Goal: Task Accomplishment & Management: Manage account settings

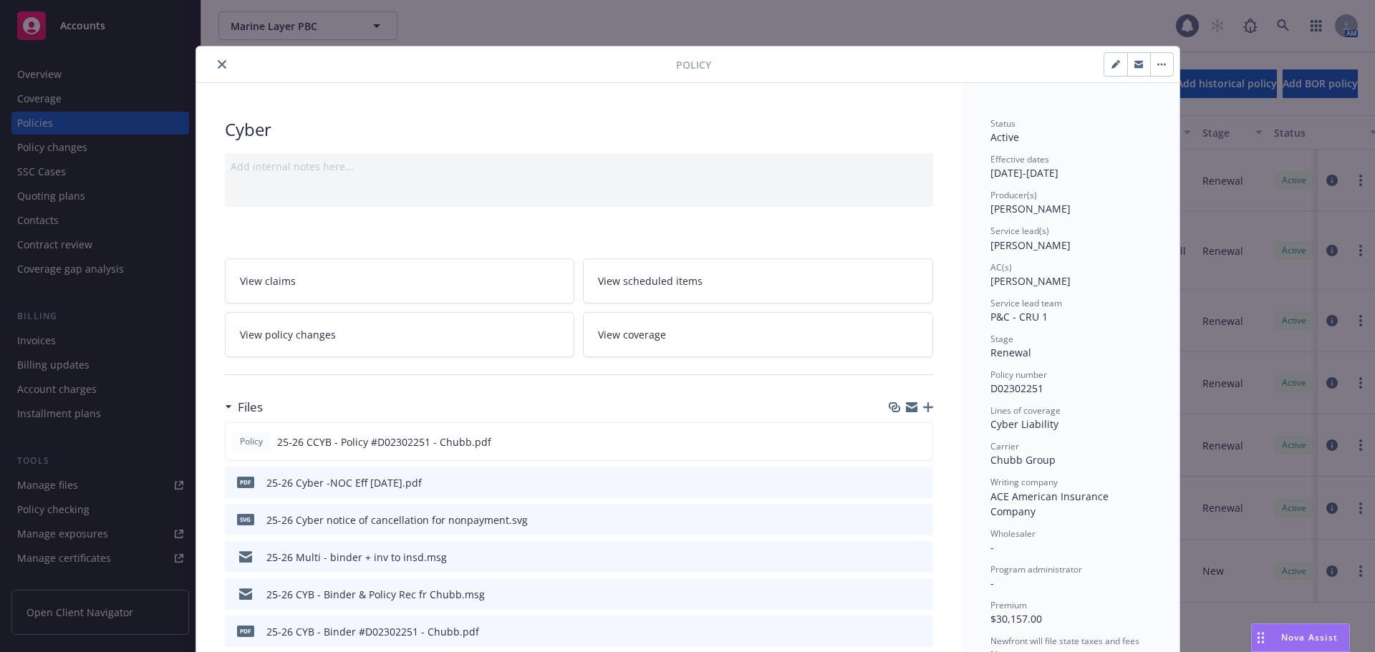
scroll to position [143, 0]
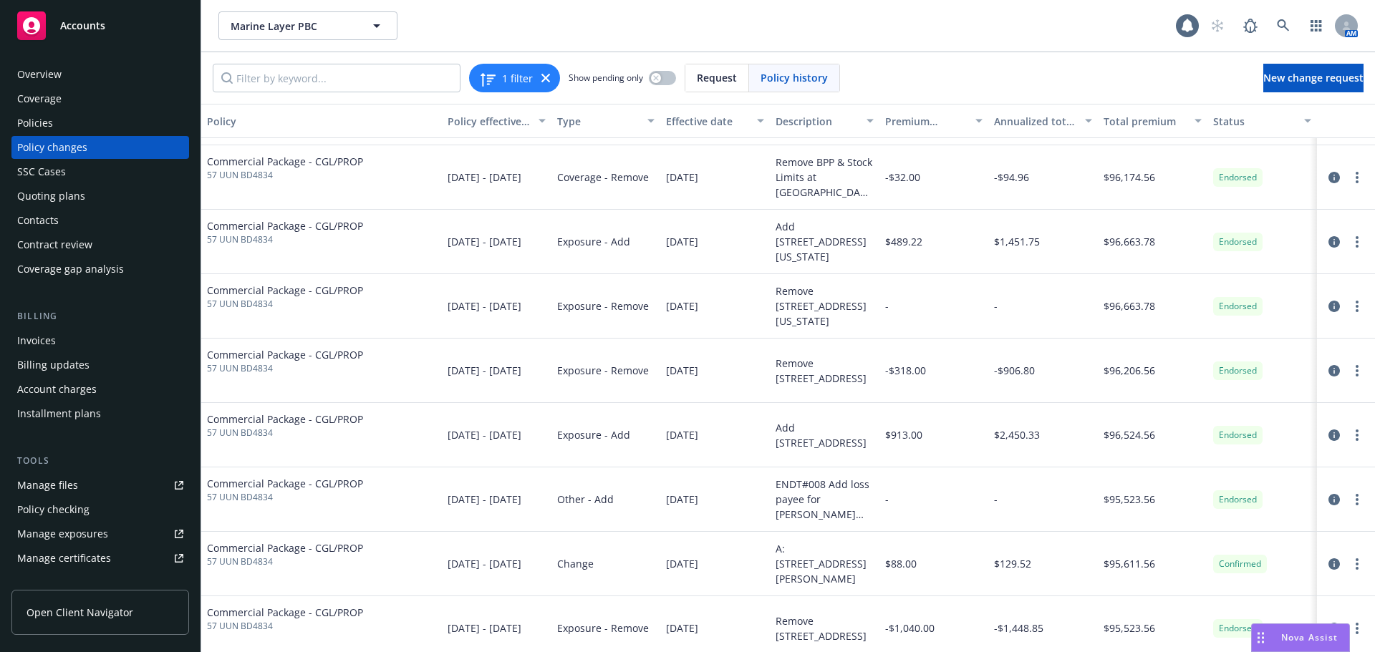
click at [42, 121] on div "Policies" at bounding box center [35, 123] width 36 height 23
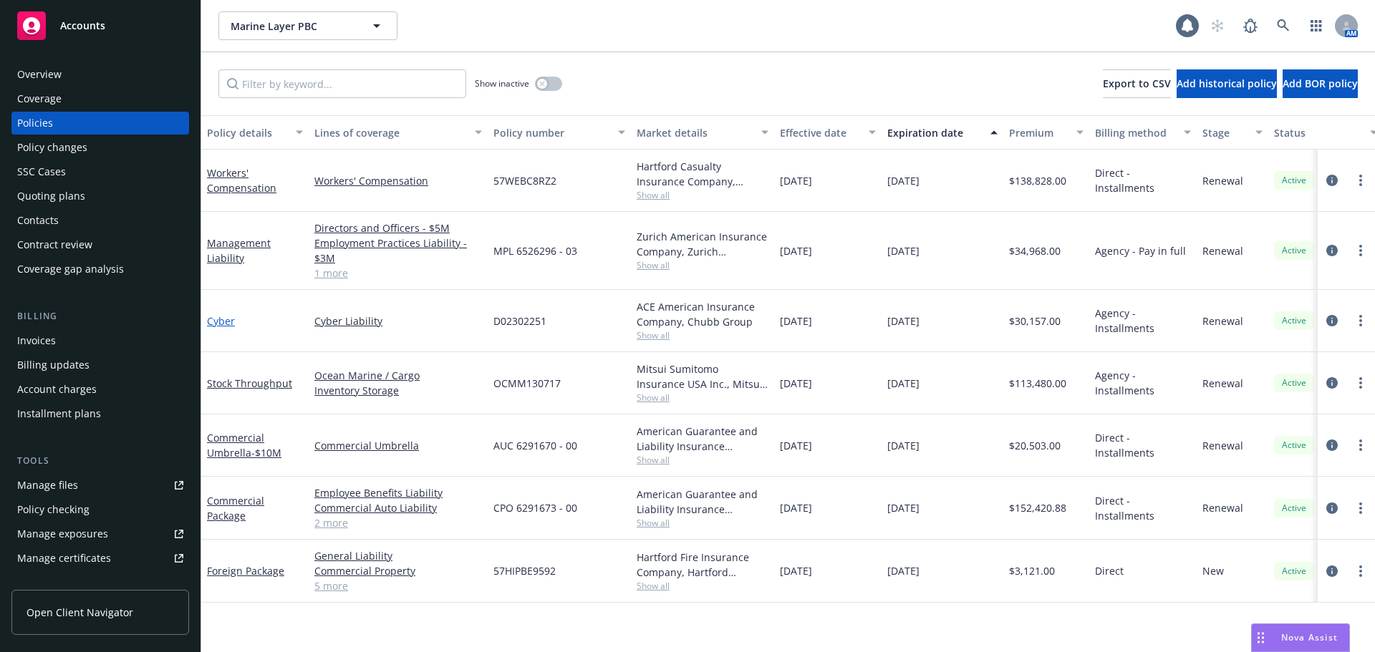
click at [218, 324] on link "Cyber" at bounding box center [221, 321] width 28 height 14
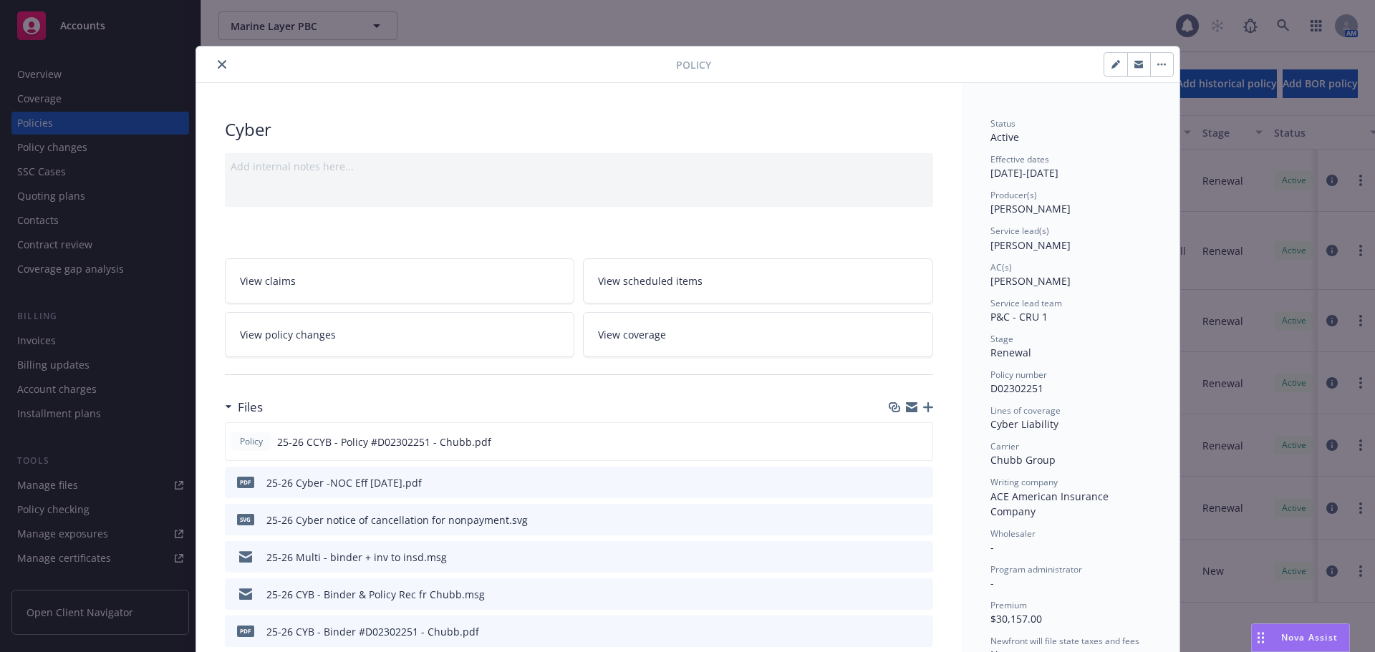
click at [218, 67] on icon "close" at bounding box center [222, 64] width 9 height 9
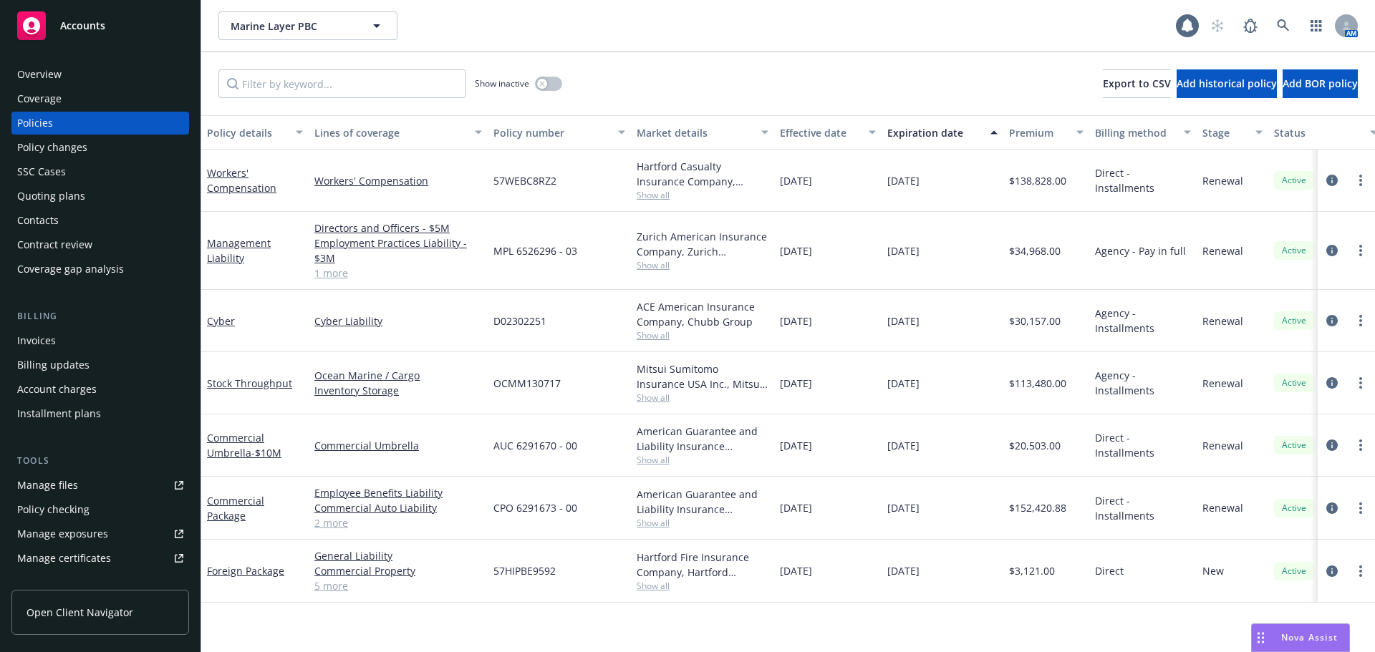
click at [46, 67] on div "Overview" at bounding box center [39, 74] width 44 height 23
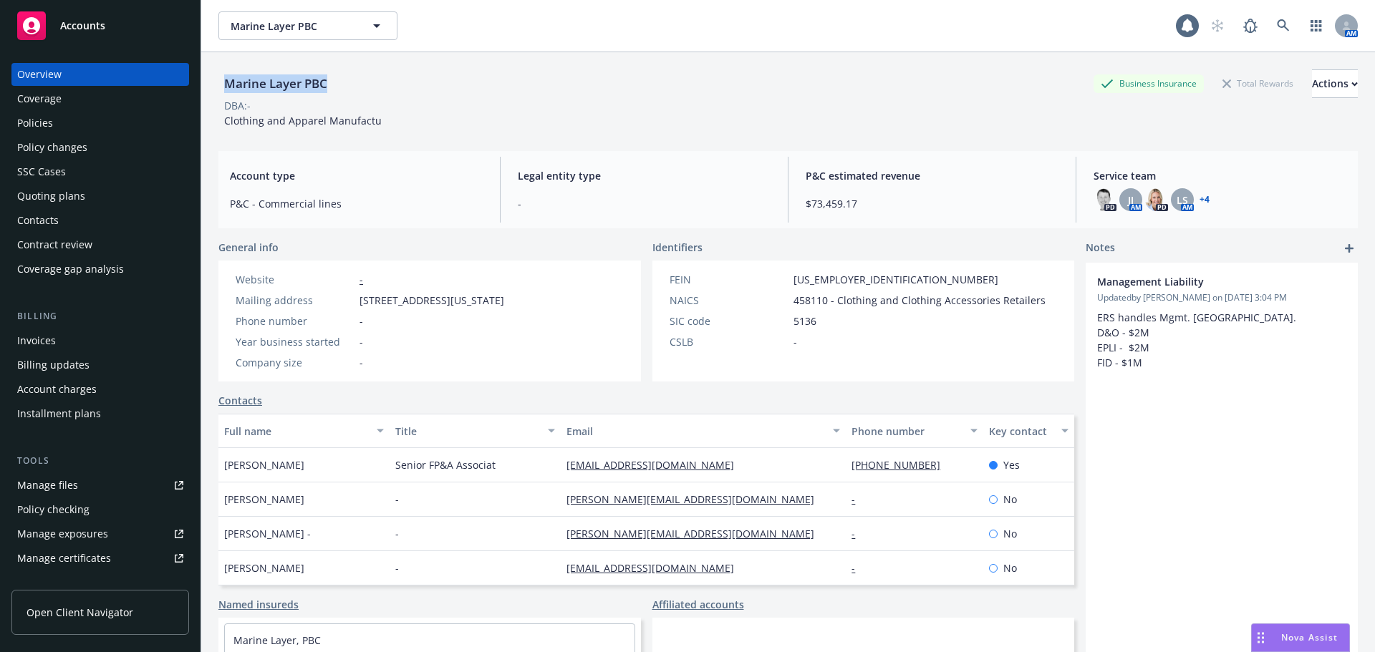
drag, startPoint x: 325, startPoint y: 81, endPoint x: 217, endPoint y: 89, distance: 108.4
click at [217, 88] on div "Marine Layer PBC Business Insurance Total Rewards Actions DBA: - Clothing and A…" at bounding box center [788, 378] width 1174 height 652
copy div "Marine Layer PBC"
click at [47, 489] on div "Manage files" at bounding box center [47, 485] width 61 height 23
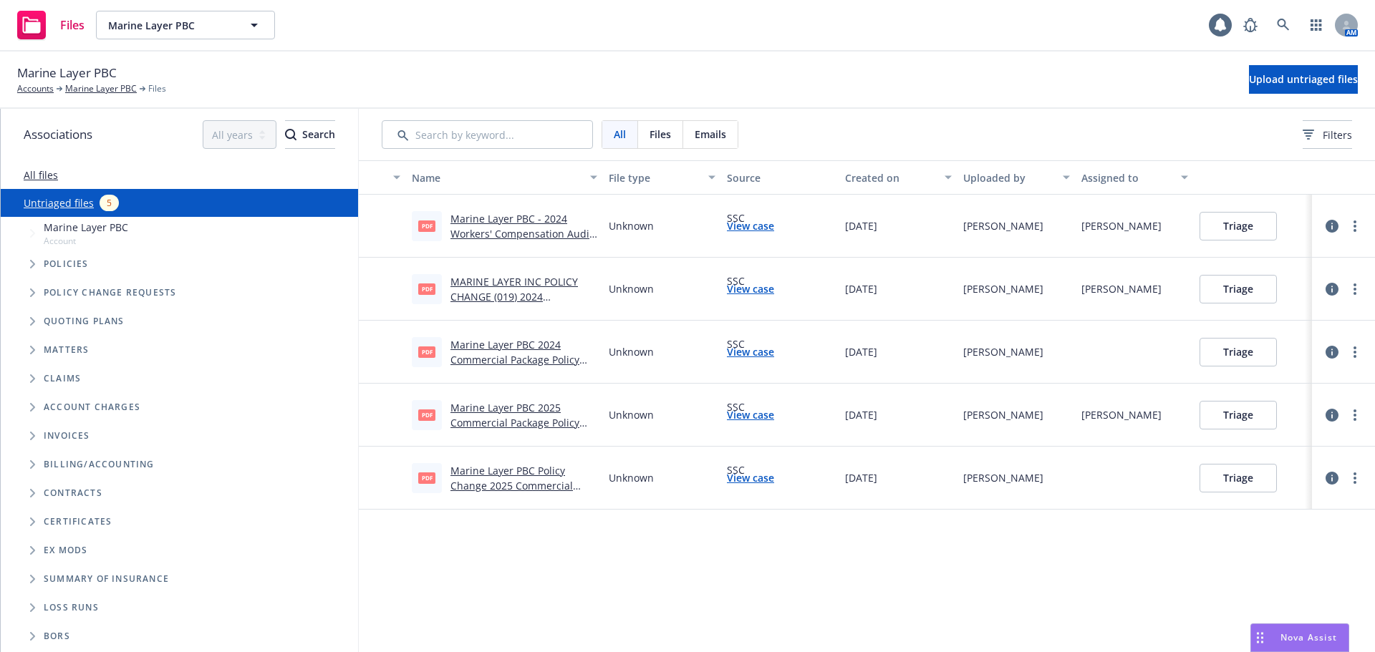
click at [508, 229] on link "Marine Layer PBC - 2024 Workers' Compensation Audit Summary.pdf" at bounding box center [521, 234] width 143 height 44
click at [503, 288] on link "MARINE LAYER INC POLICY CHANGE (019) 2024 COMMERCIAL PACKAGE.pdf" at bounding box center [516, 297] width 132 height 44
click at [493, 349] on link "Marine Layer PBC 2024 Commercial Package Policy Change #018.pdf" at bounding box center [514, 360] width 129 height 44
click at [494, 418] on link "Marine Layer PBC 2025 Commercial Package Policy Change #017.pdf" at bounding box center [514, 423] width 129 height 44
click at [471, 488] on link "Marine Layer PBC Policy Change 2025 Commercial Package ENDT 016.pdf" at bounding box center [511, 486] width 122 height 44
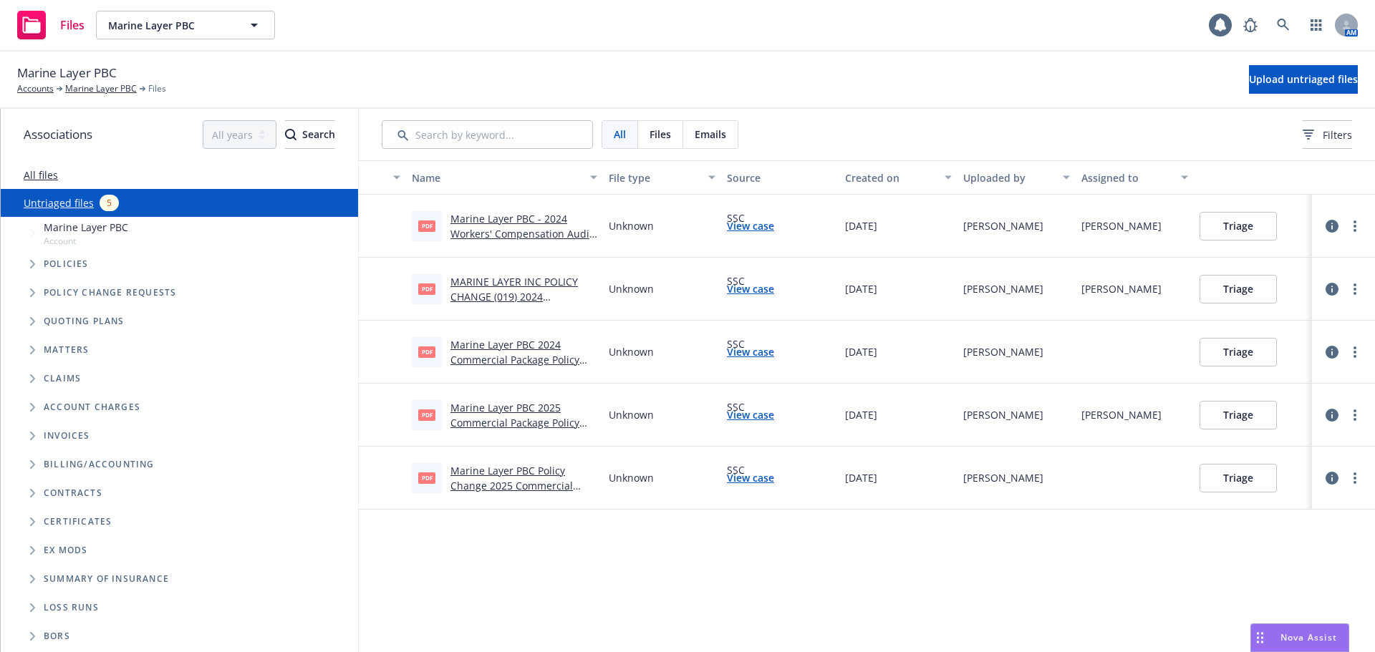
click at [525, 482] on link "Marine Layer PBC Policy Change 2025 Commercial Package ENDT 016.pdf" at bounding box center [511, 486] width 122 height 44
click at [1239, 478] on button "Triage" at bounding box center [1237, 478] width 77 height 29
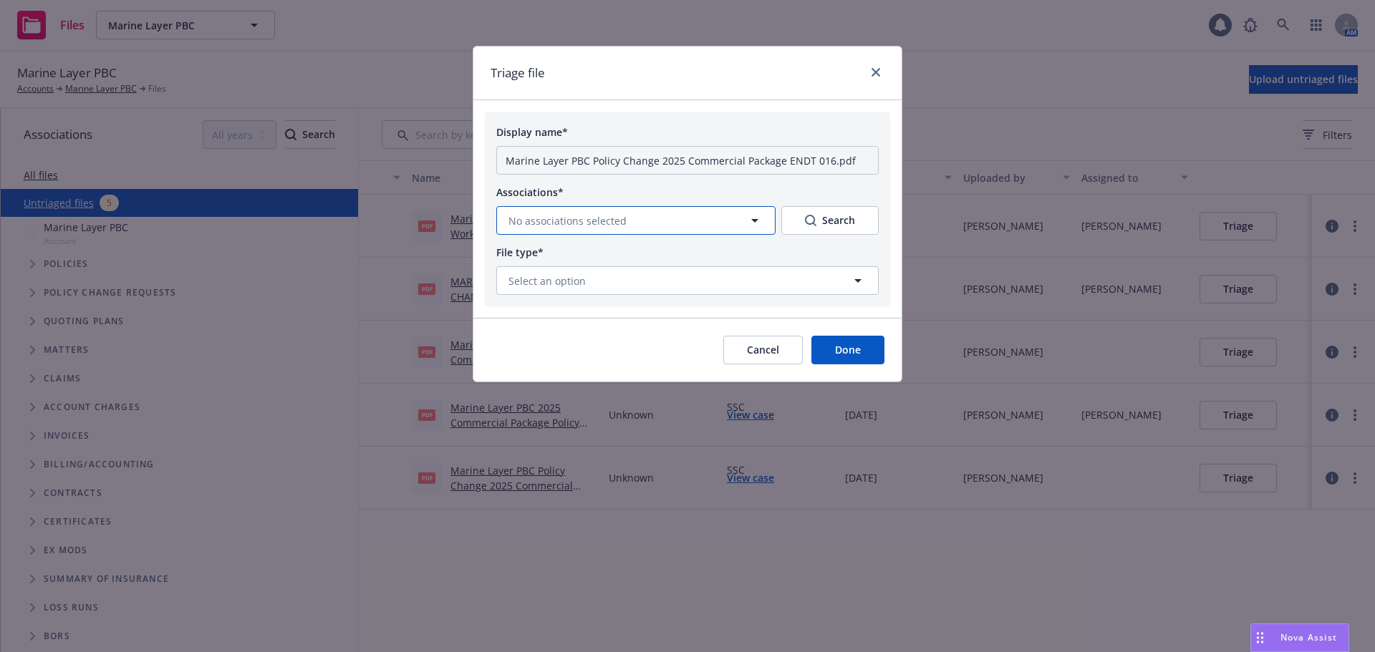
click at [607, 223] on span "No associations selected" at bounding box center [567, 220] width 118 height 15
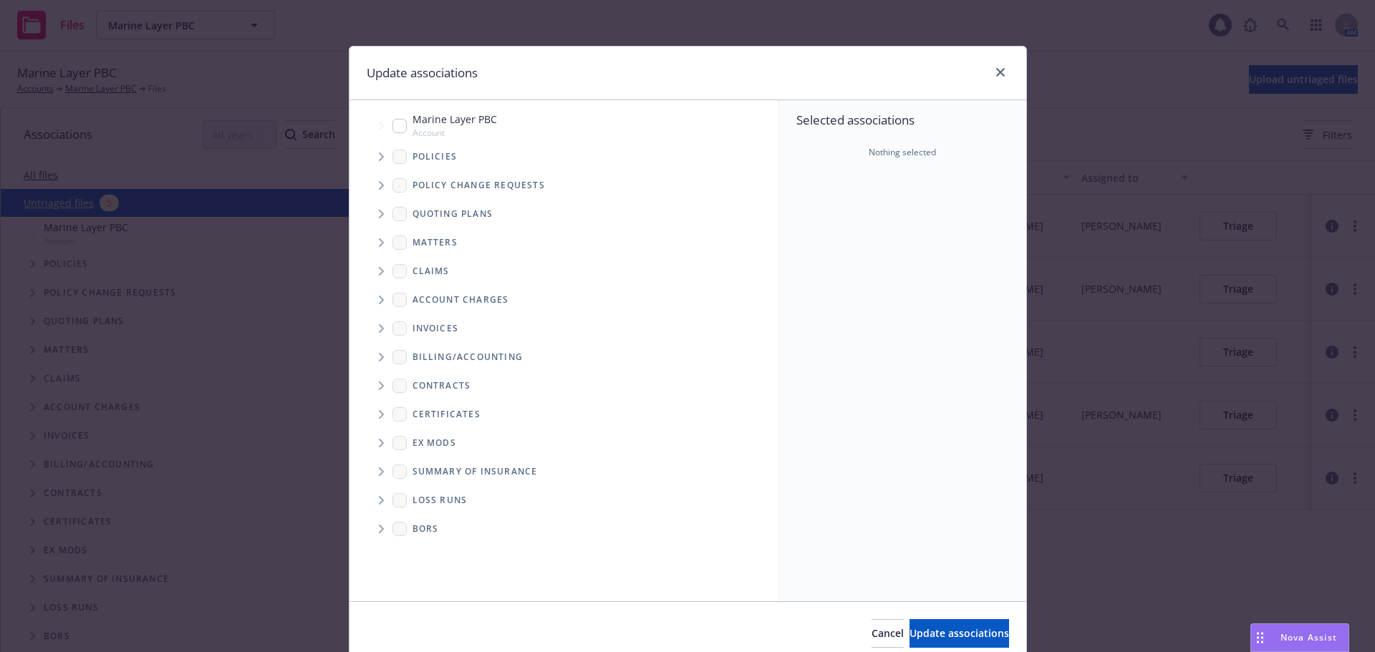
click at [395, 119] on input "Tree Example" at bounding box center [399, 126] width 14 height 14
checkbox input "true"
click at [909, 640] on span "Update associations" at bounding box center [959, 634] width 100 height 14
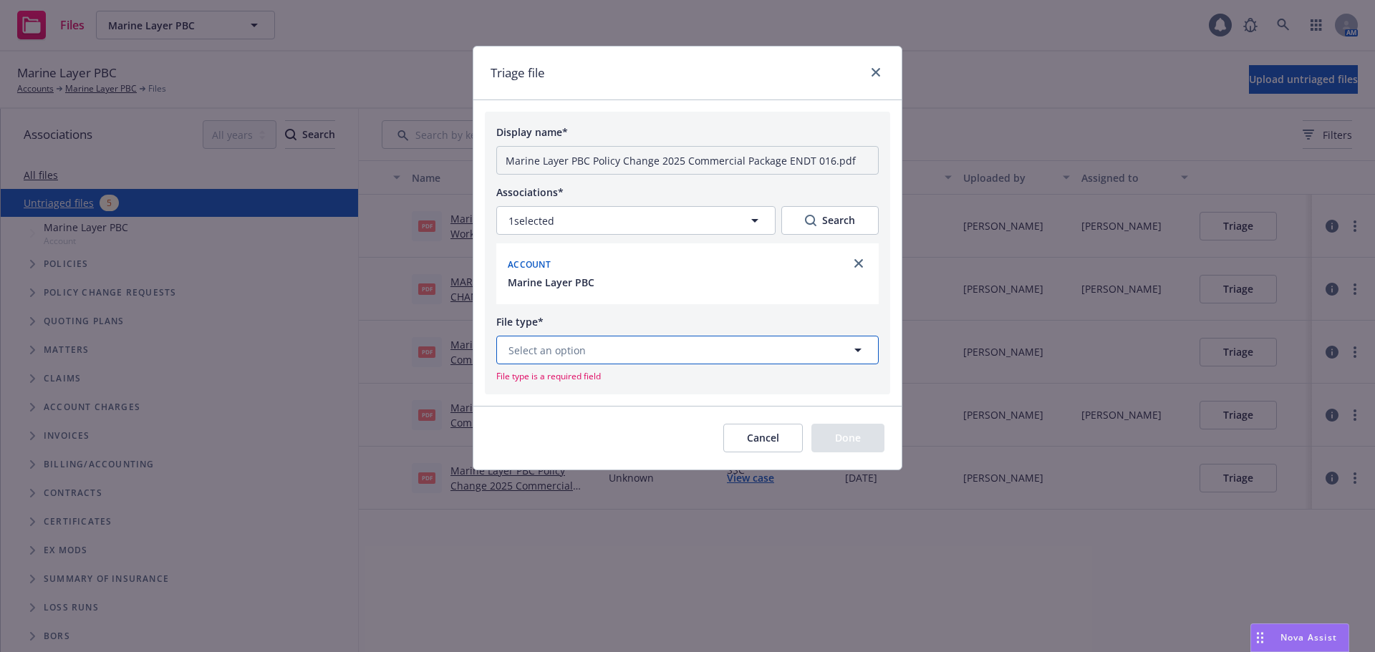
click at [580, 348] on span "Select an option" at bounding box center [546, 350] width 77 height 15
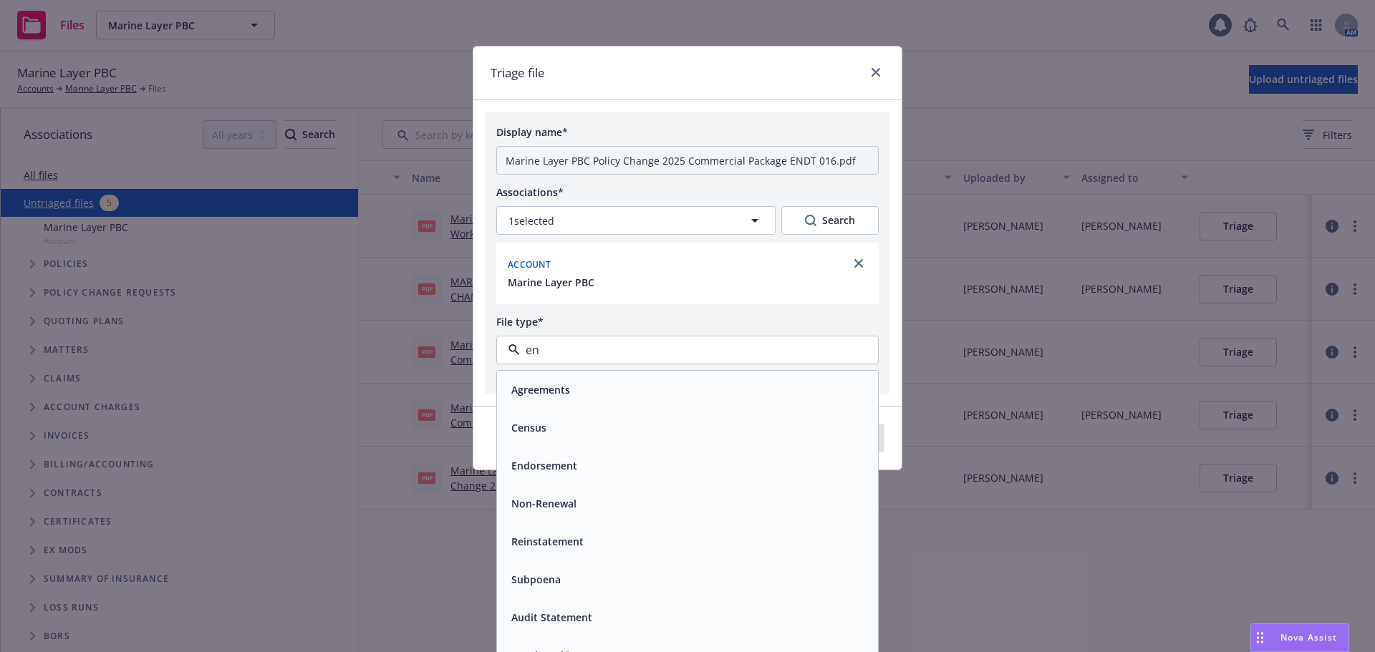
type input "end"
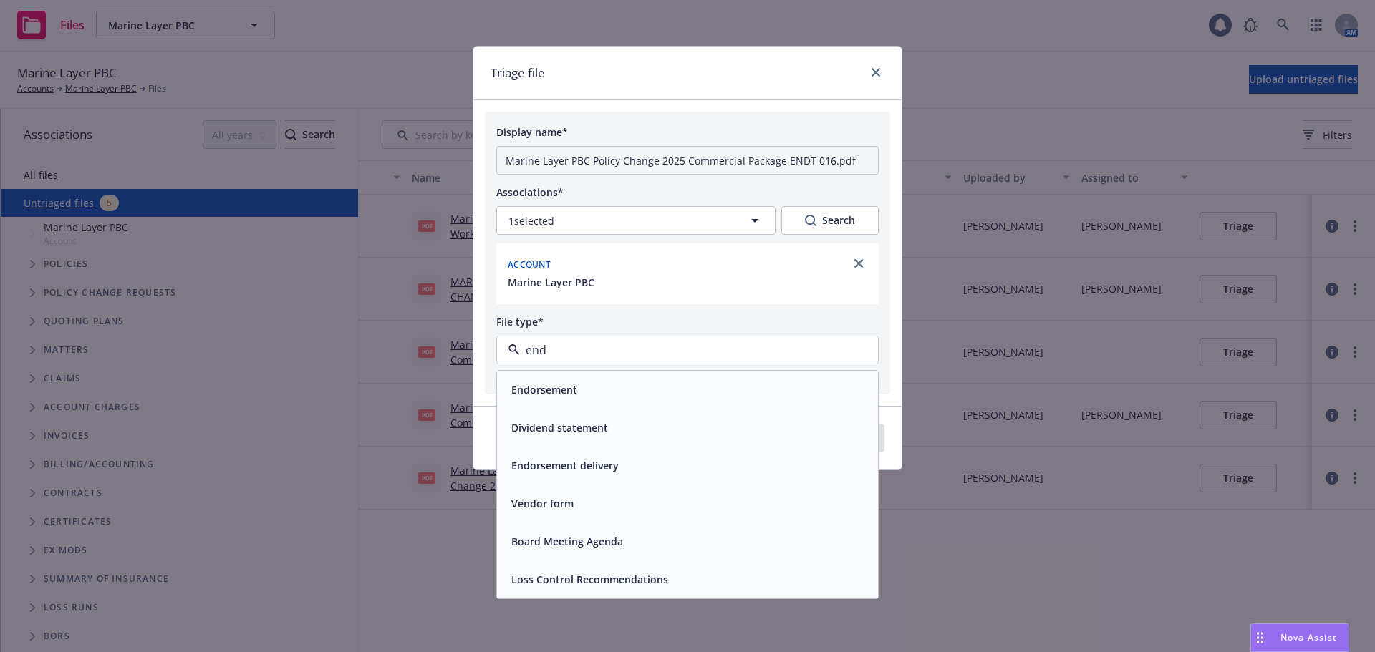
click at [587, 386] on div "Endorsement" at bounding box center [688, 390] width 364 height 21
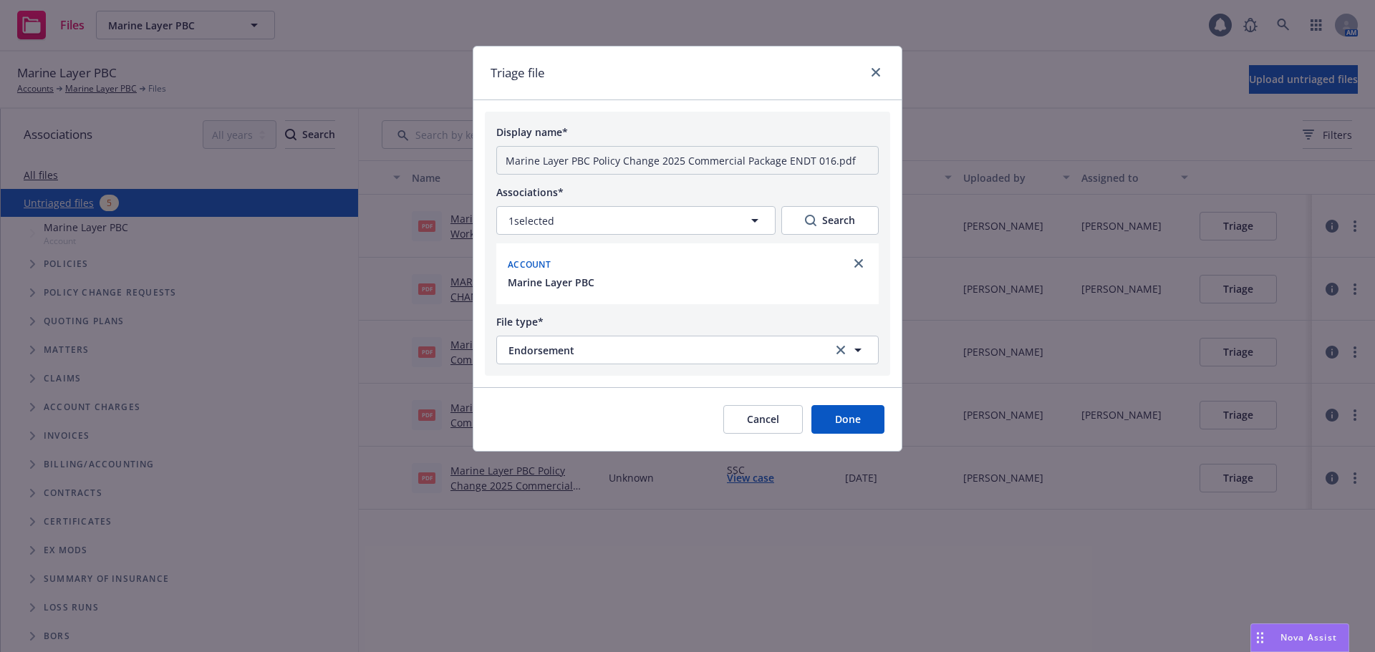
click at [828, 420] on button "Done" at bounding box center [847, 419] width 73 height 29
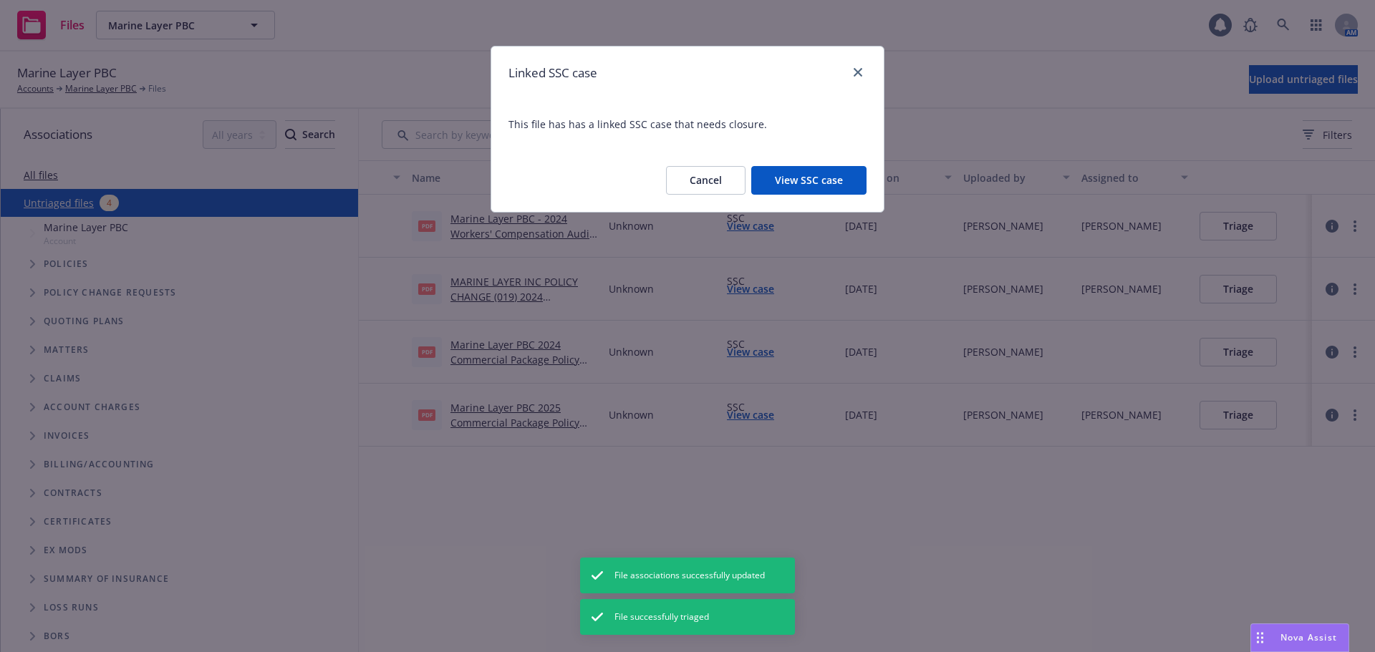
click at [810, 178] on button "View SSC case" at bounding box center [808, 180] width 115 height 29
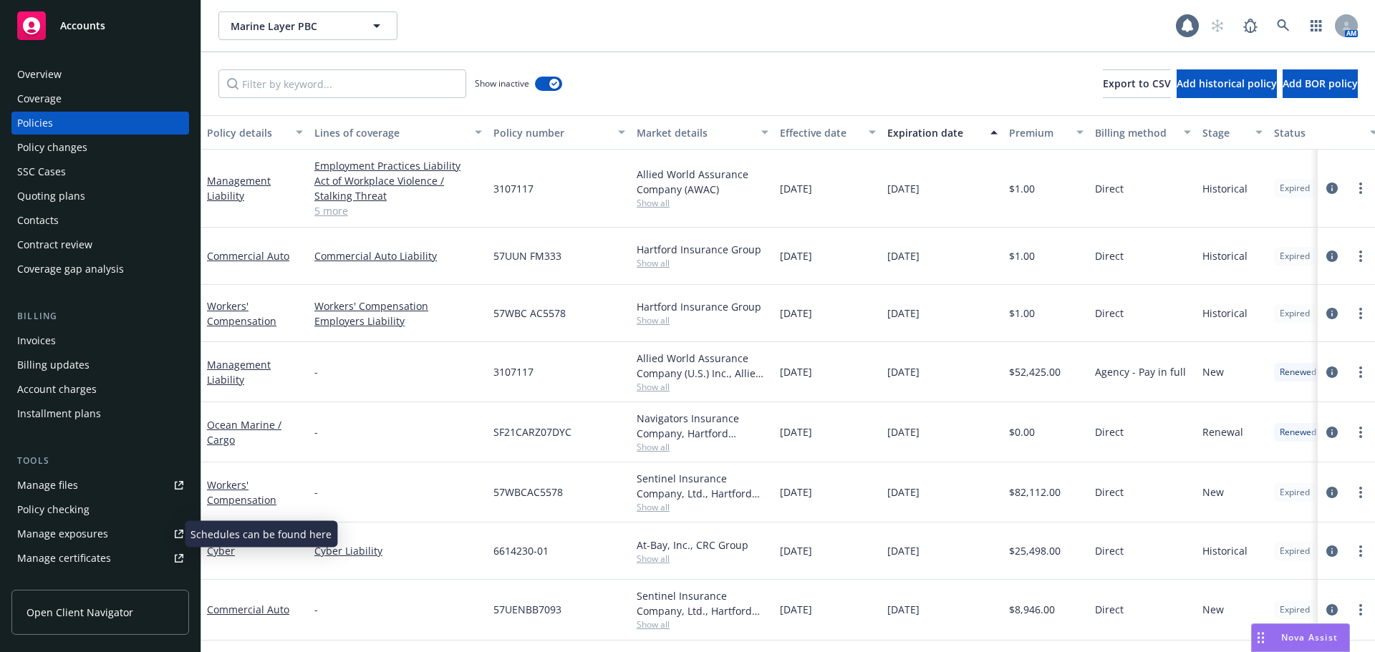
click at [63, 535] on div "Manage exposures" at bounding box center [62, 534] width 91 height 23
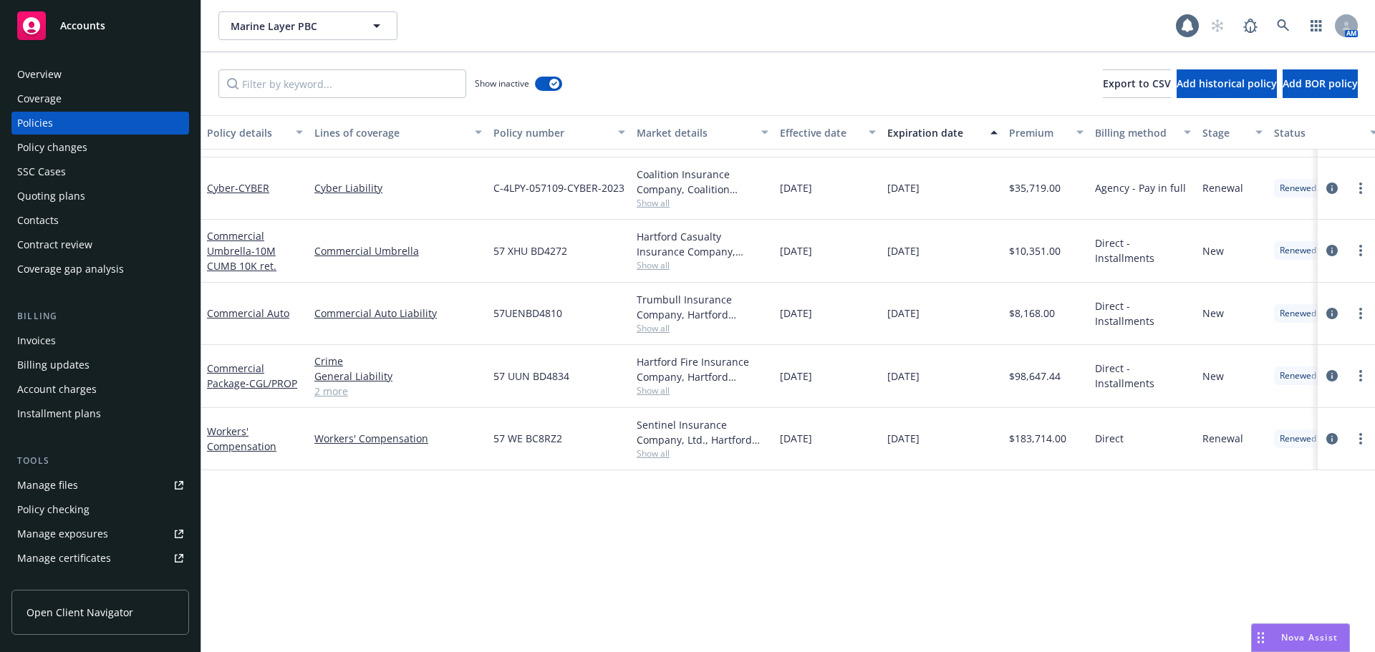
scroll to position [530, 0]
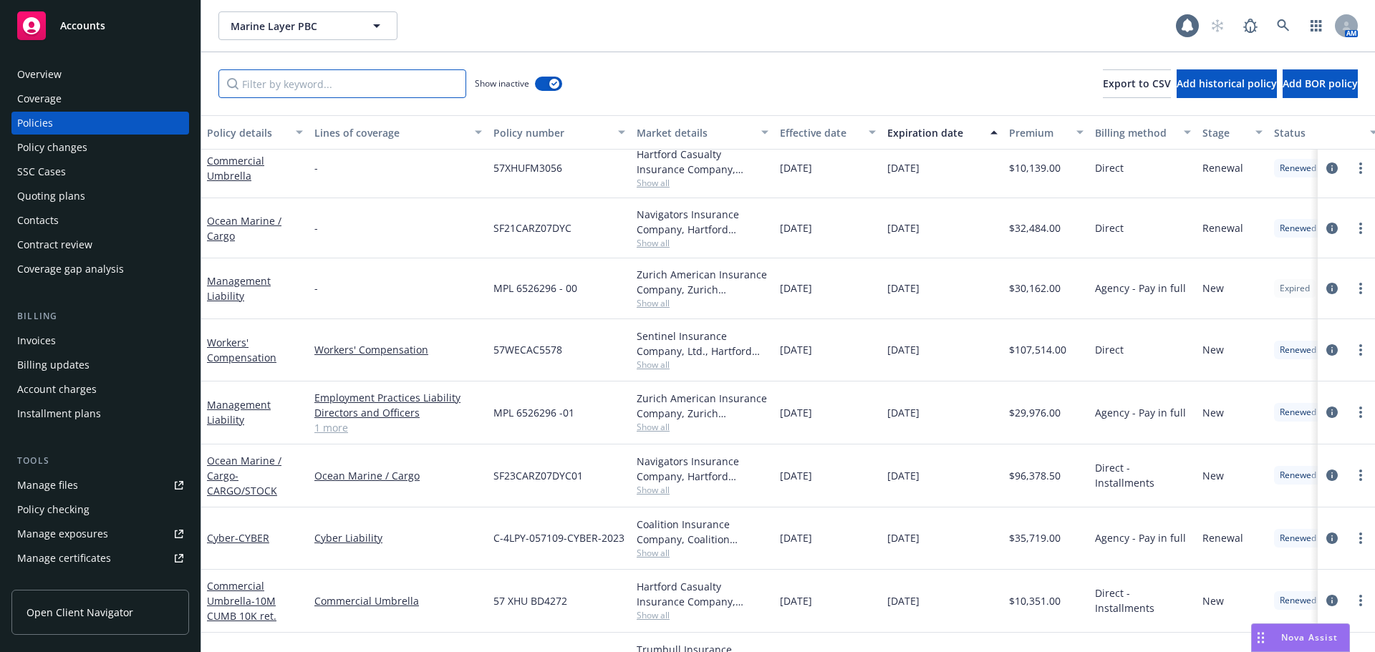
click at [279, 82] on input "Filter by keyword..." at bounding box center [342, 83] width 248 height 29
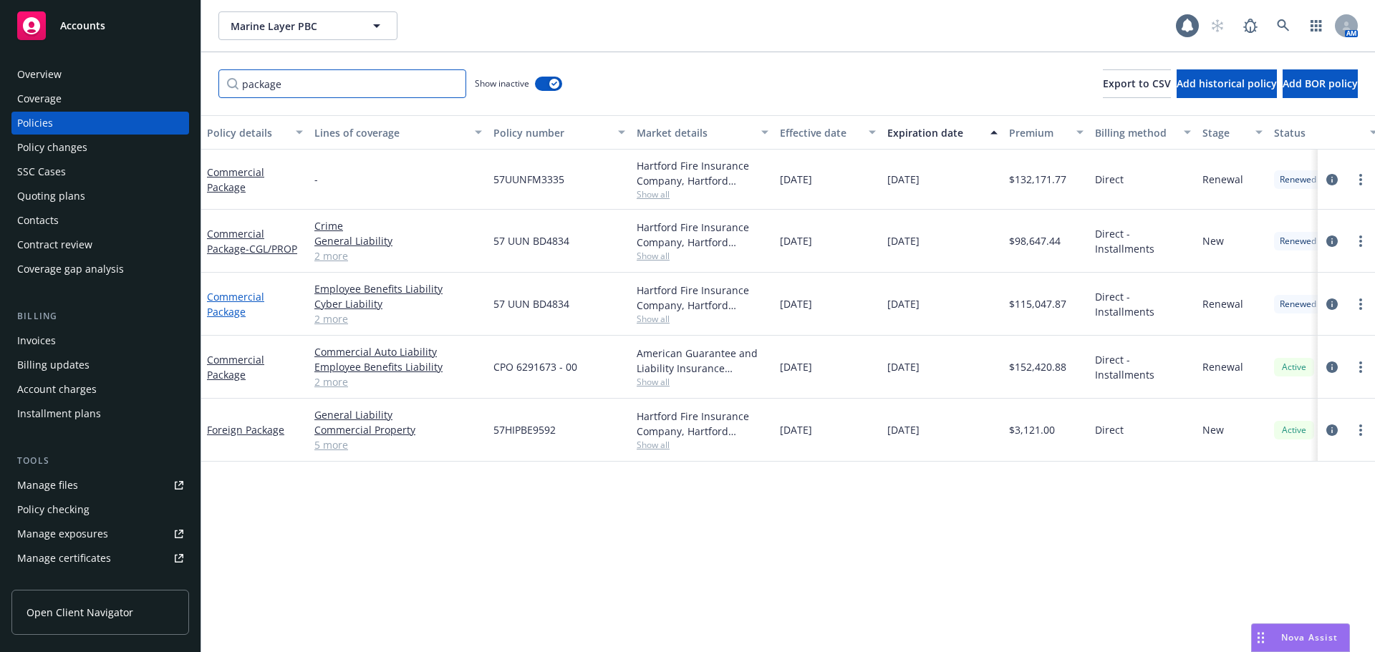
type input "package"
click at [212, 309] on link "Commercial Package" at bounding box center [235, 304] width 57 height 29
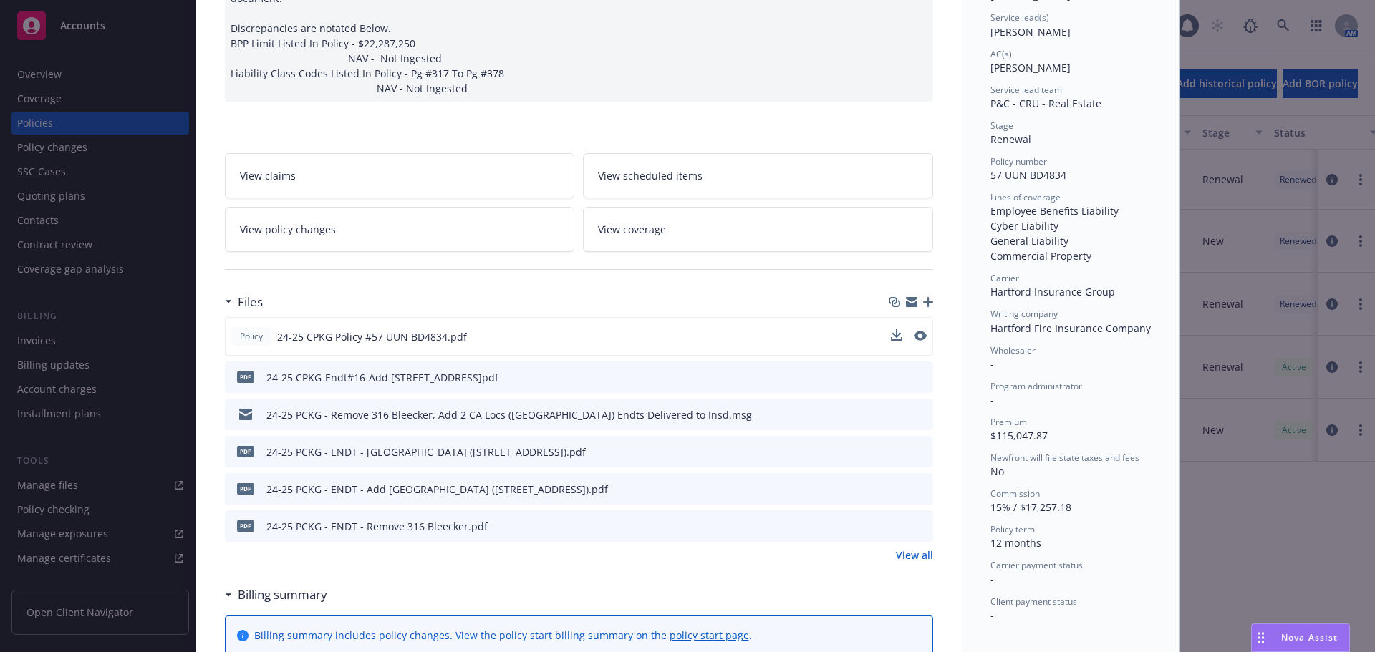
scroll to position [215, 0]
click at [911, 546] on link "View all" at bounding box center [914, 553] width 37 height 15
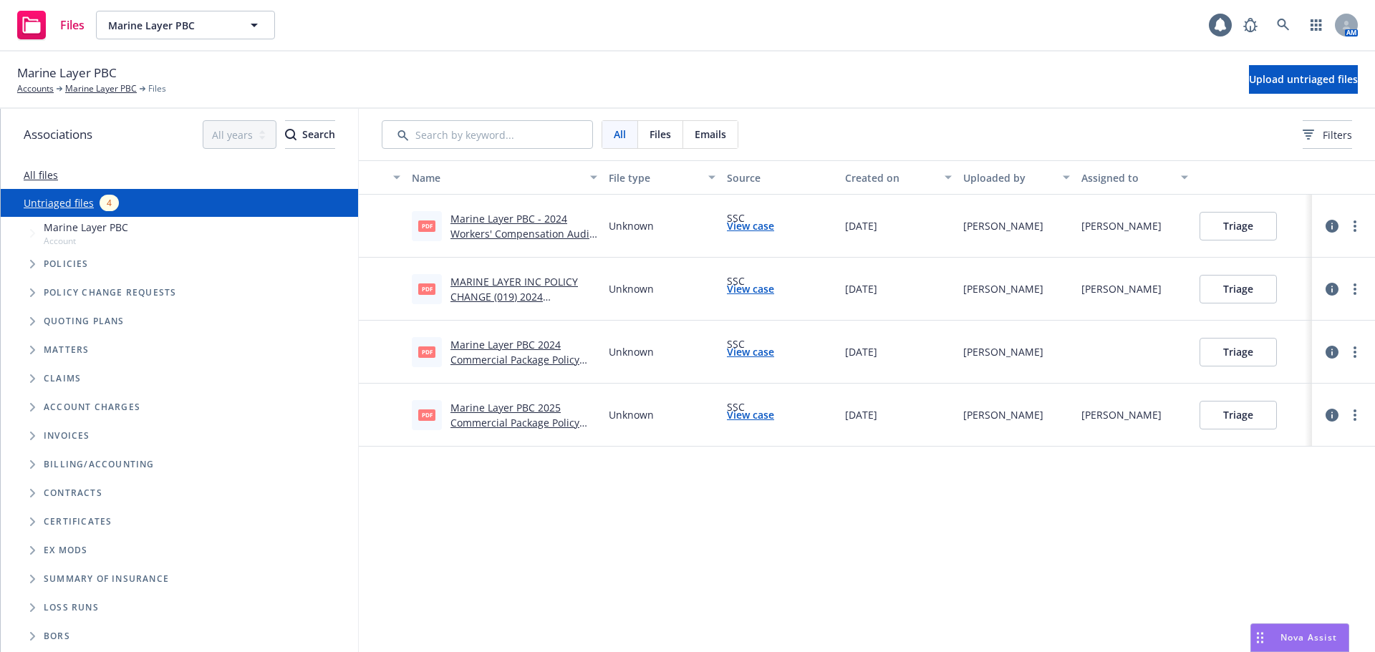
click at [513, 415] on div "Marine Layer PBC 2025 Commercial Package Policy Change #017.pdf" at bounding box center [523, 415] width 147 height 30
click at [521, 411] on link "Marine Layer PBC 2025 Commercial Package Policy Change #017.pdf" at bounding box center [514, 423] width 129 height 44
click at [476, 421] on link "Marine Layer PBC 2025 Commercial Package Policy Change #017.pdf" at bounding box center [514, 423] width 129 height 44
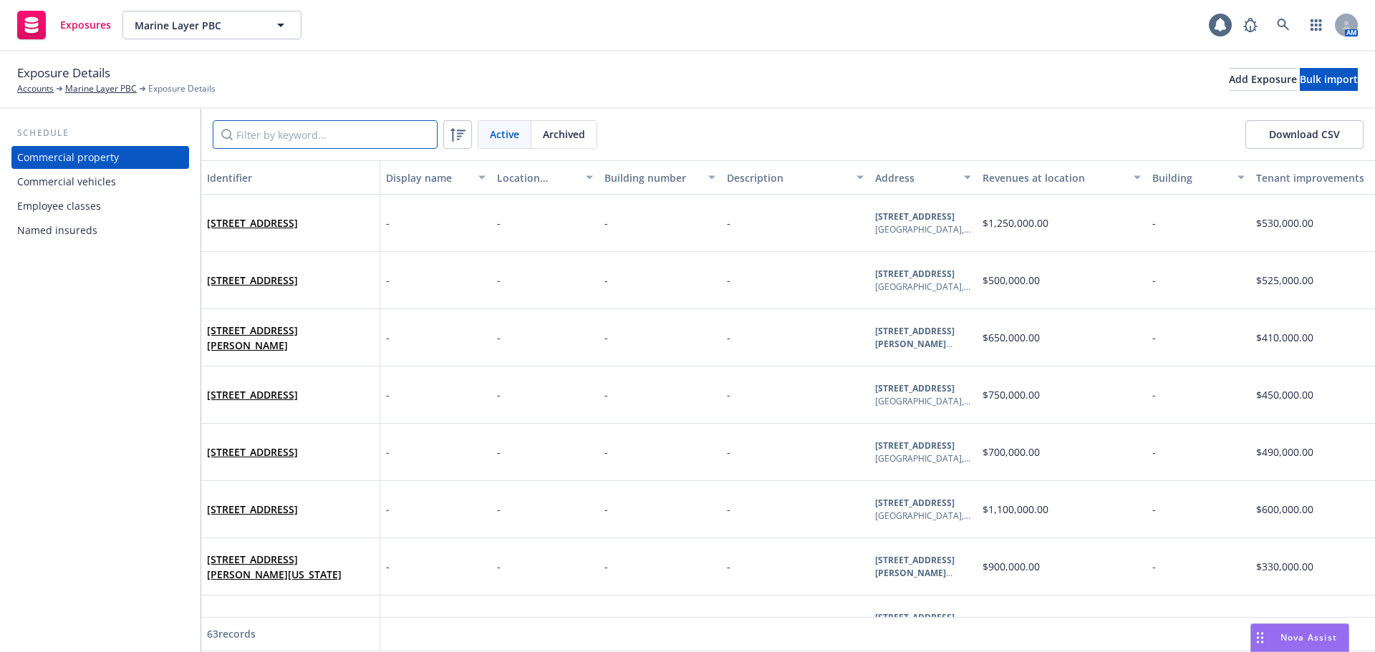
click at [239, 145] on input "Filter by keyword..." at bounding box center [325, 134] width 225 height 29
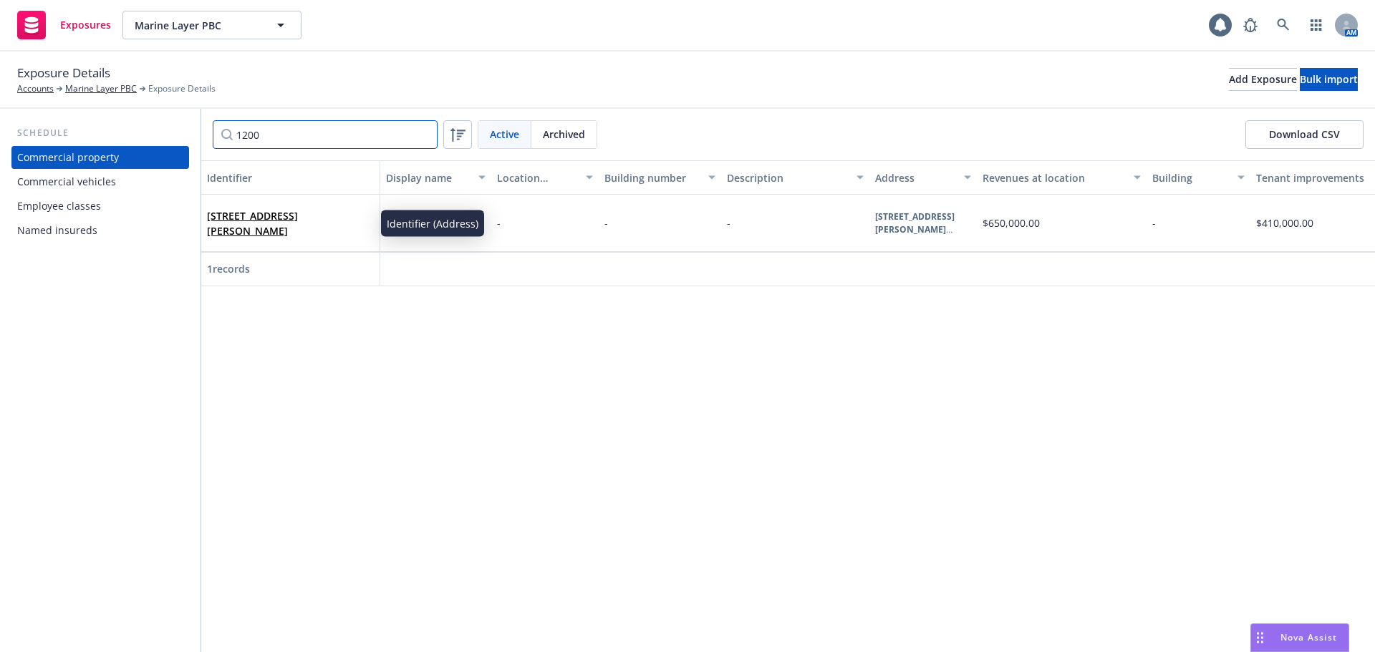
type input "1200"
click at [262, 236] on link "[STREET_ADDRESS][PERSON_NAME]" at bounding box center [252, 223] width 91 height 29
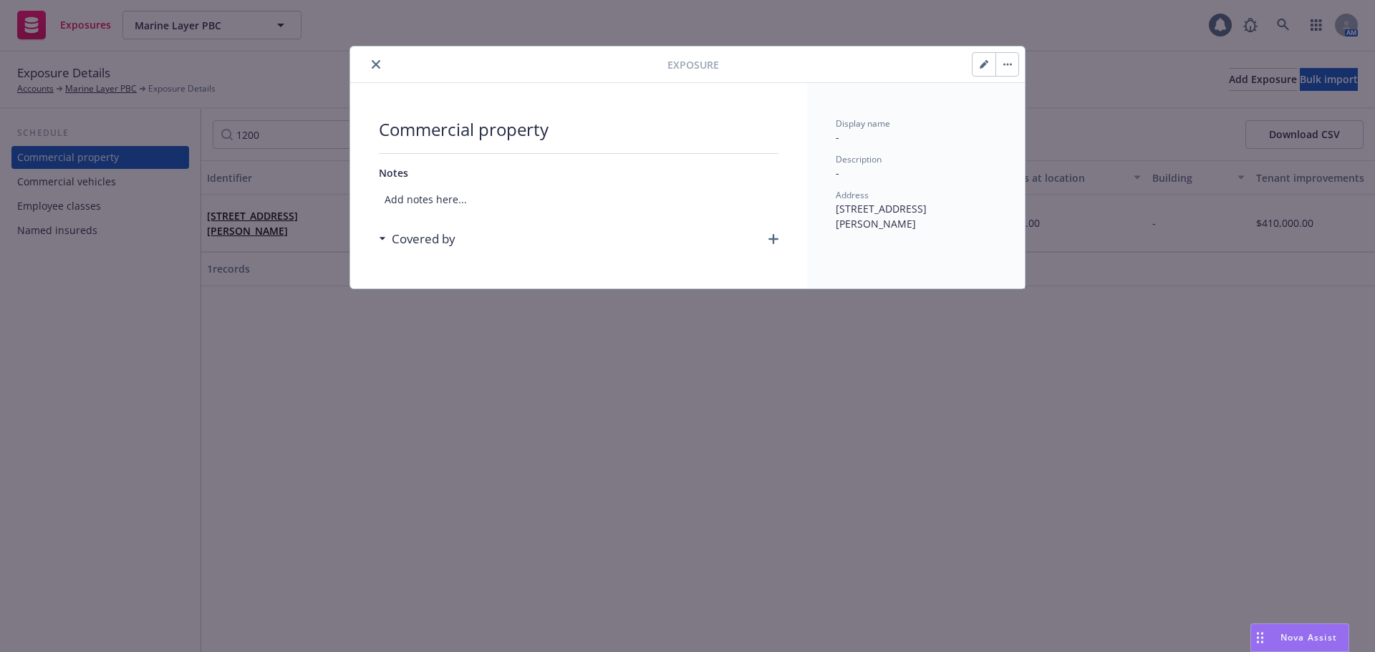
click at [375, 62] on icon "close" at bounding box center [376, 64] width 9 height 9
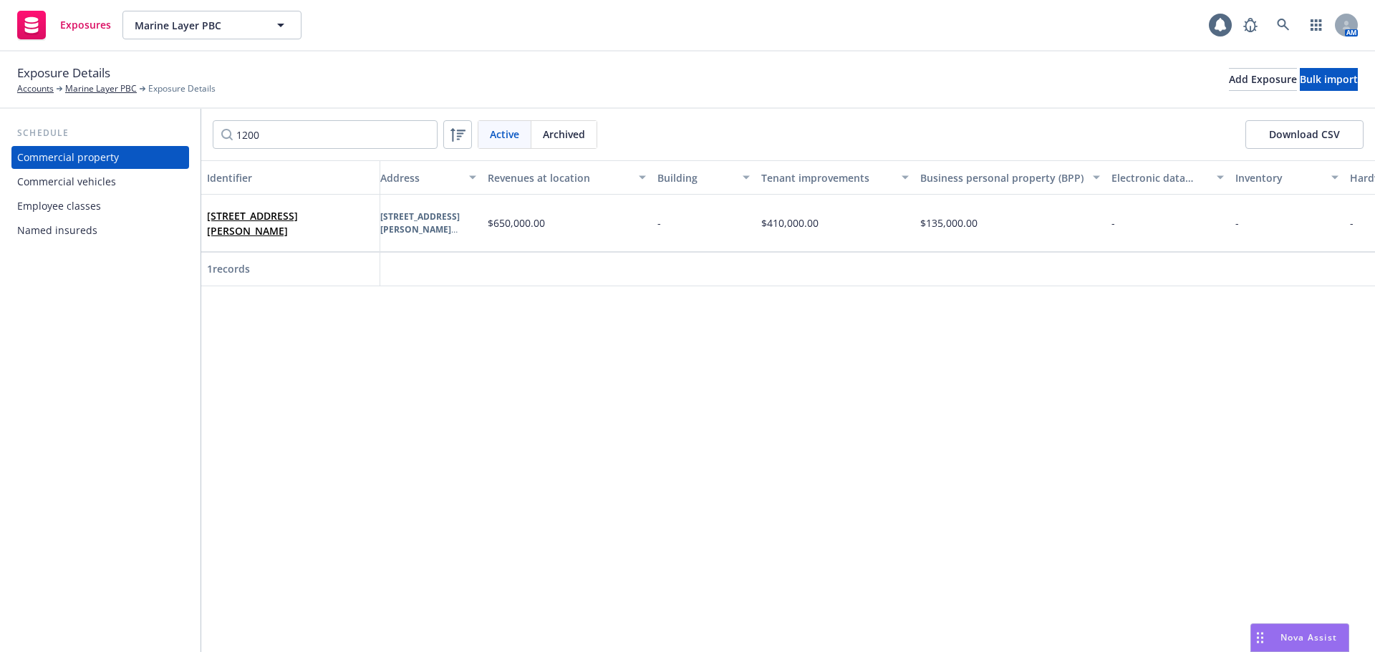
scroll to position [0, 510]
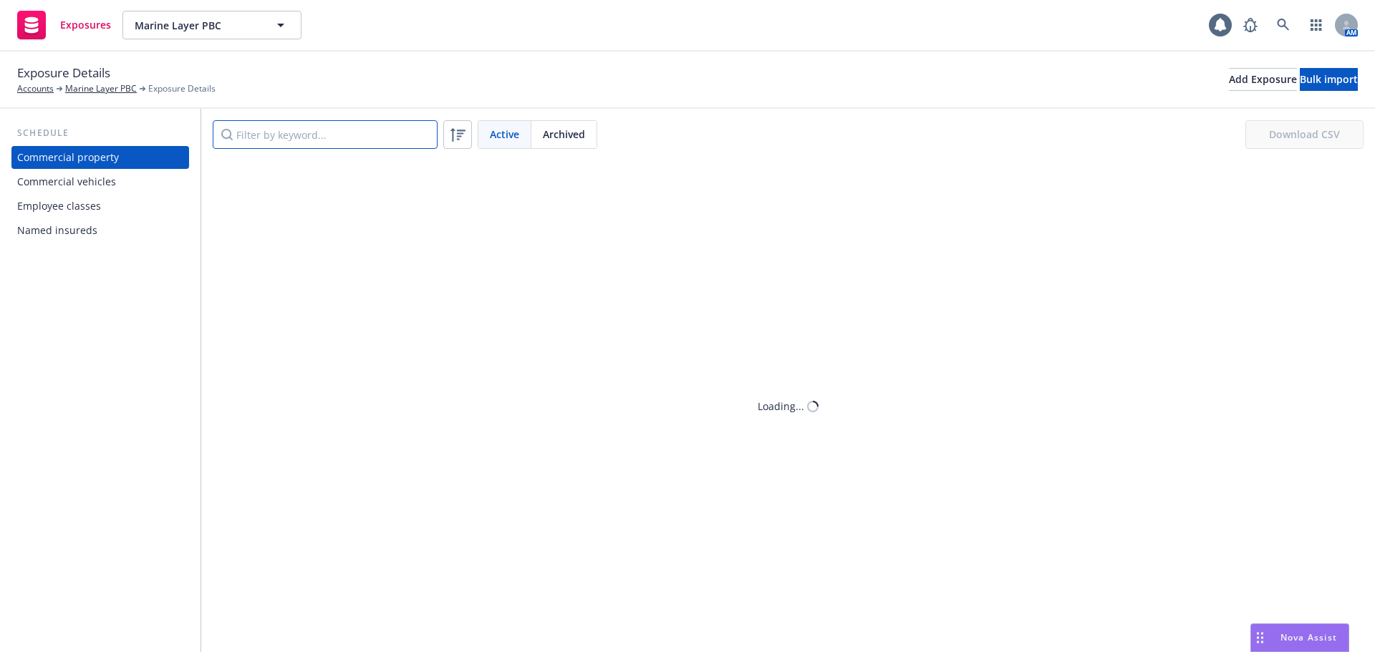
click at [286, 151] on div "Active Archived Download CSV" at bounding box center [788, 135] width 1174 height 52
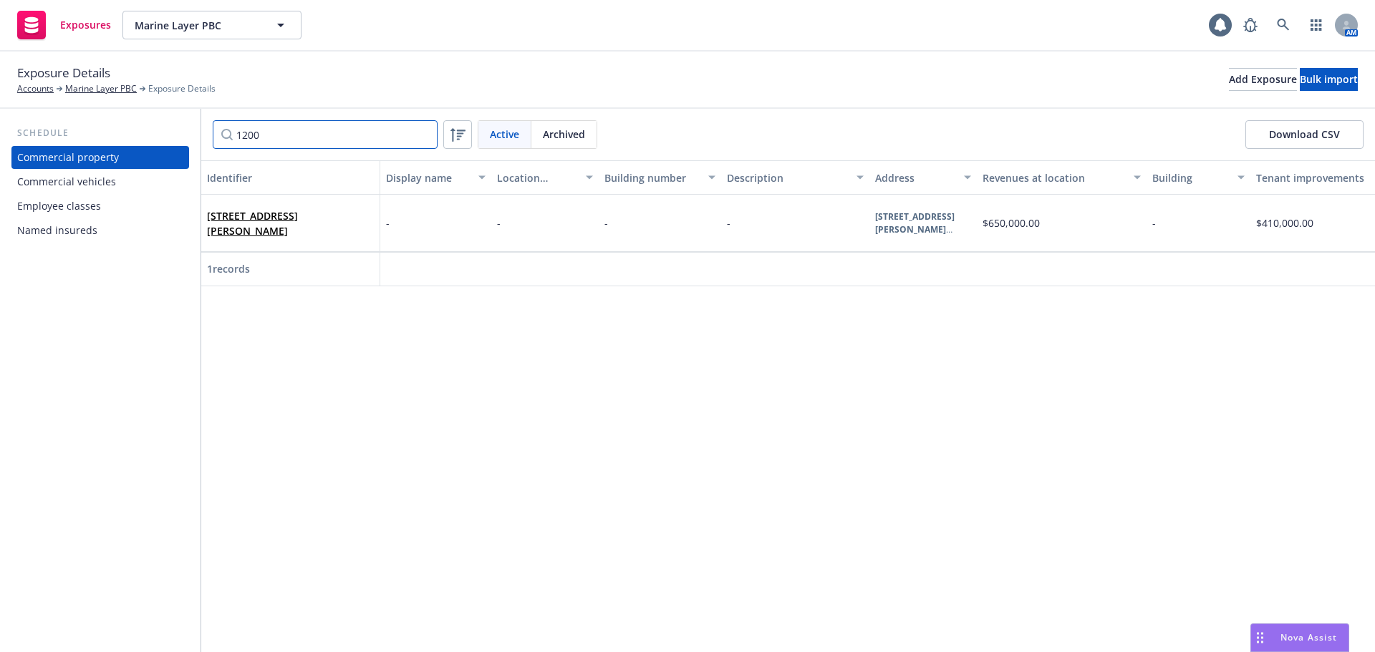
type input "1200"
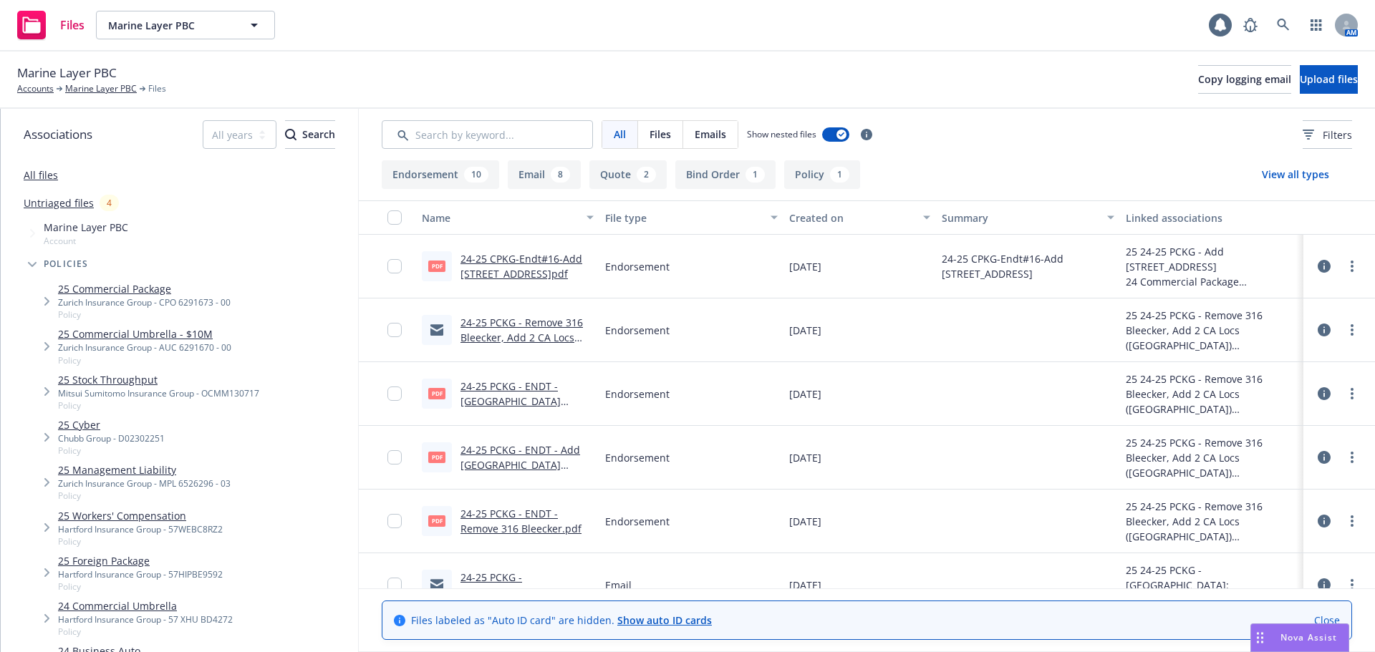
click at [1330, 619] on link "Close" at bounding box center [1327, 620] width 26 height 15
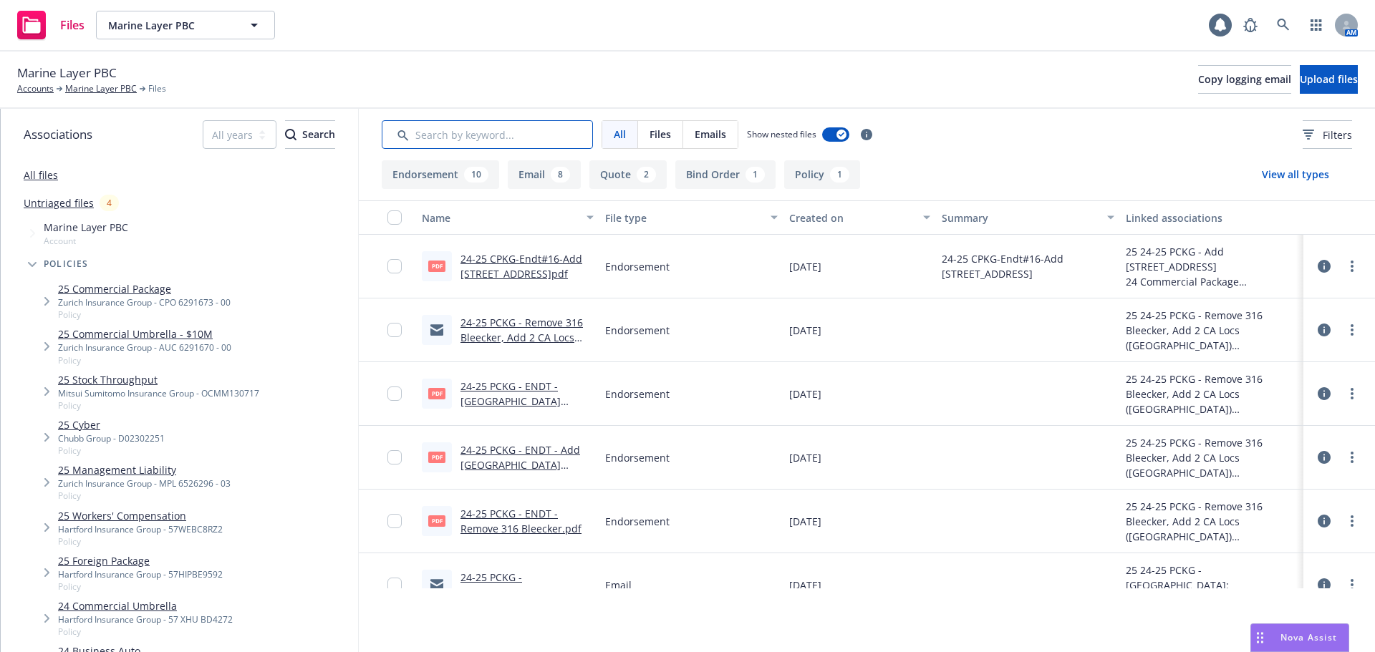
click at [494, 133] on input "Search by keyword..." at bounding box center [487, 134] width 211 height 29
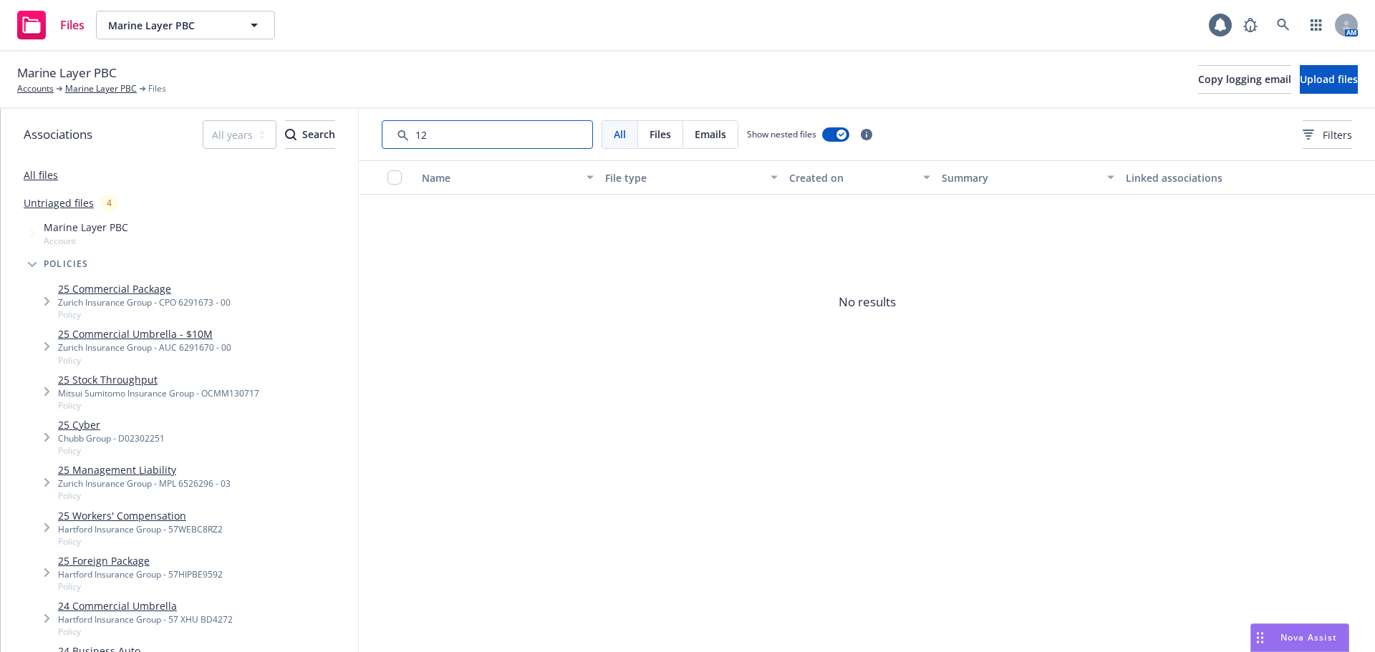
type input "1"
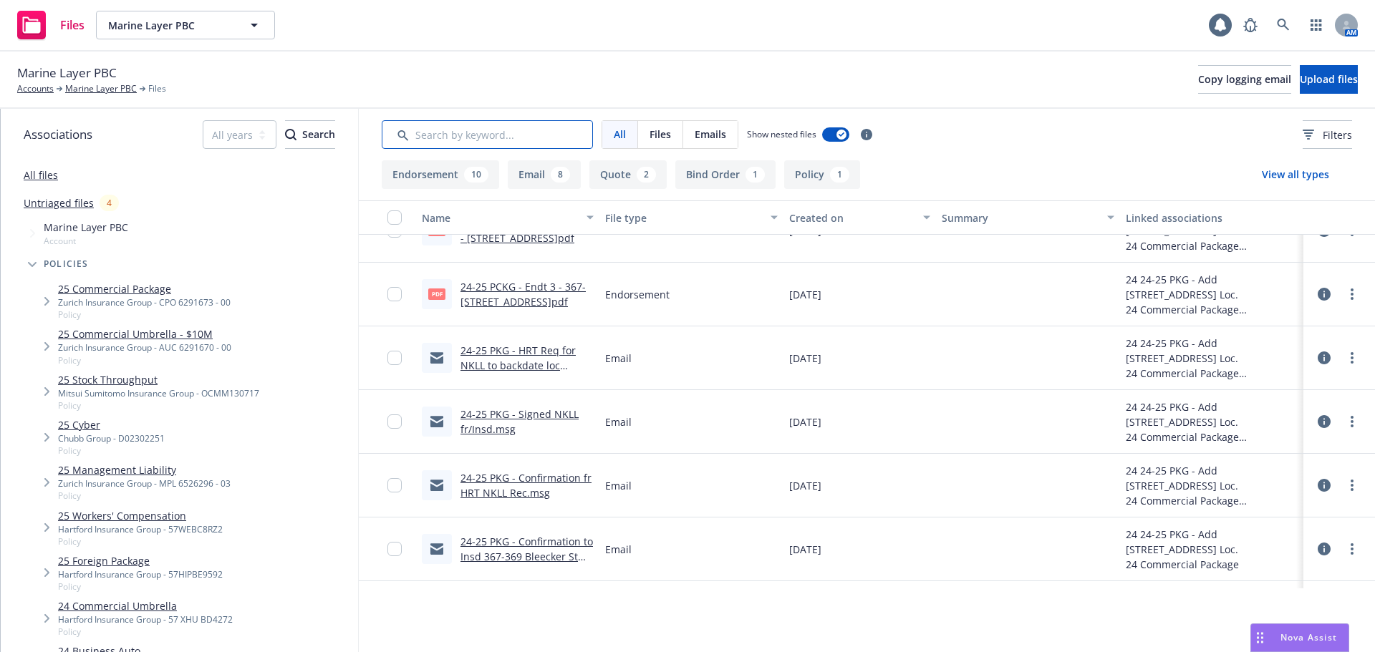
scroll to position [501, 0]
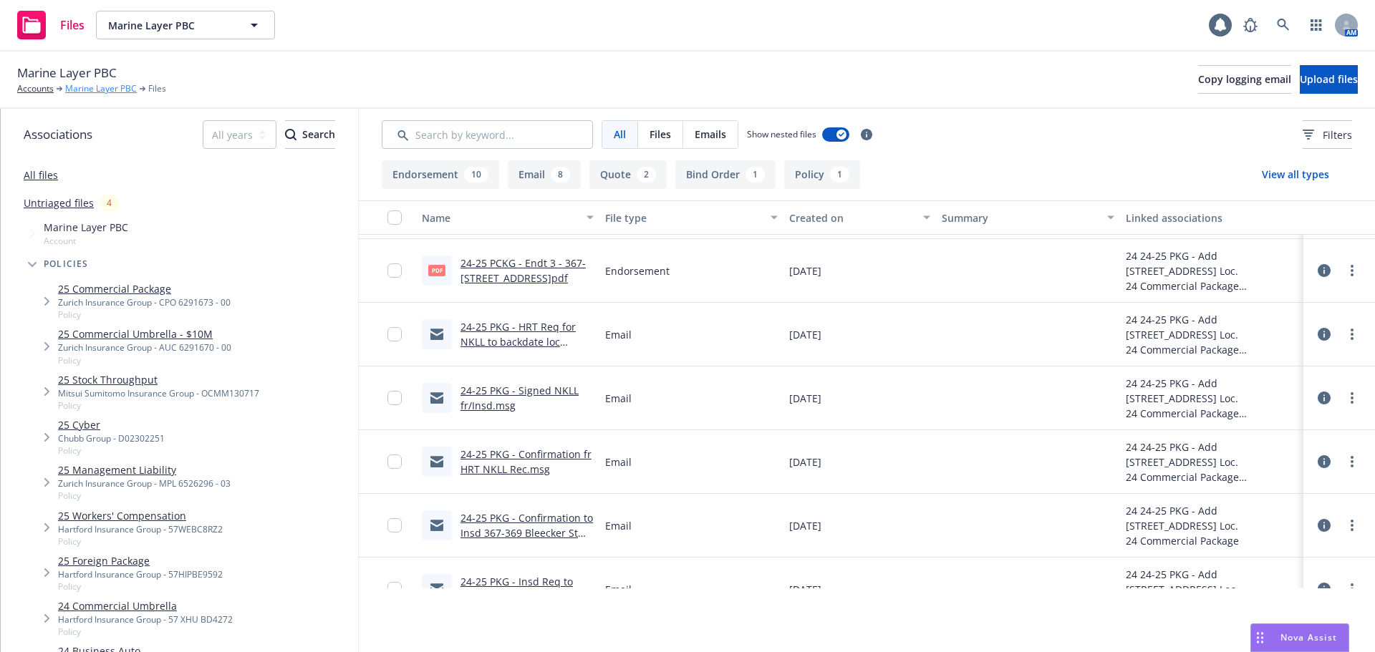
click at [106, 93] on link "Marine Layer PBC" at bounding box center [101, 88] width 72 height 13
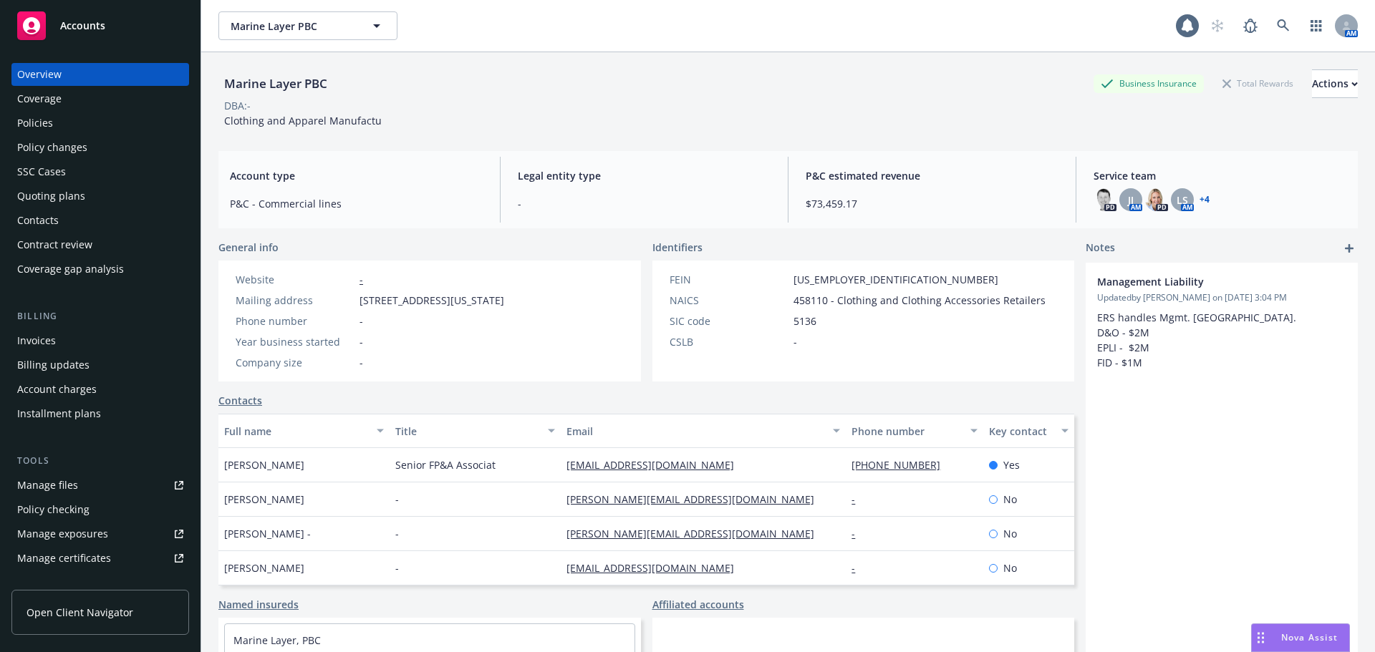
click at [56, 147] on div "Policy changes" at bounding box center [52, 147] width 70 height 23
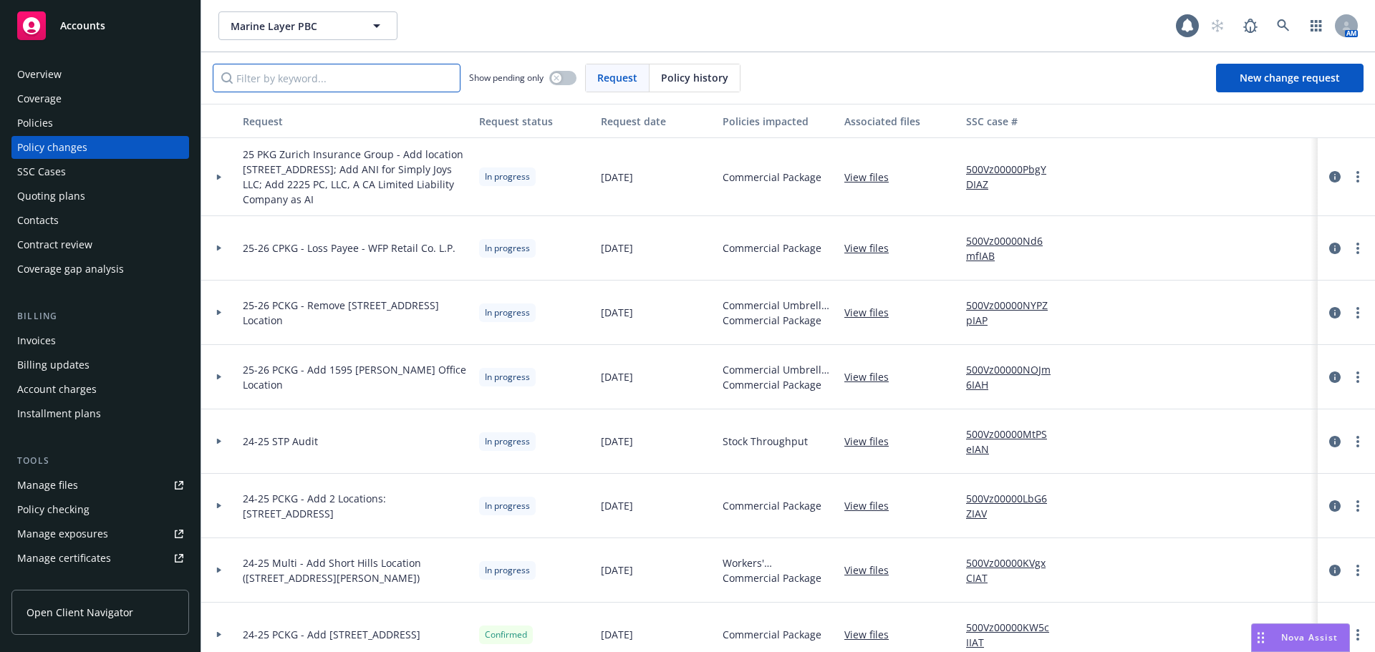
click at [306, 78] on input "Filter by keyword..." at bounding box center [337, 78] width 248 height 29
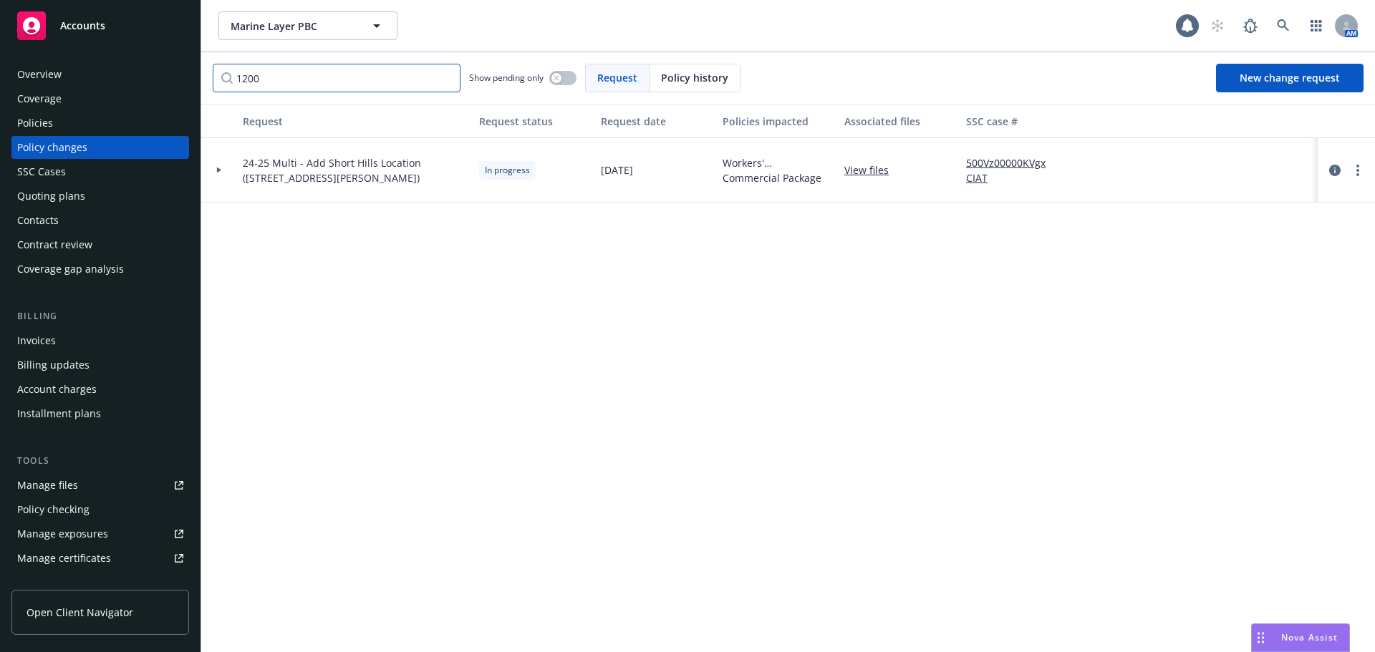
type input "1200"
click at [435, 372] on div "Request Request status Request date Policies impacted Associated files SSC case…" at bounding box center [788, 378] width 1174 height 549
click at [873, 168] on link "View files" at bounding box center [872, 170] width 56 height 15
click at [783, 304] on div "Request Request status Request date Policies impacted Associated files SSC case…" at bounding box center [788, 378] width 1174 height 549
click at [997, 163] on link "500Vz00000KVgxCIAT" at bounding box center [1014, 170] width 96 height 30
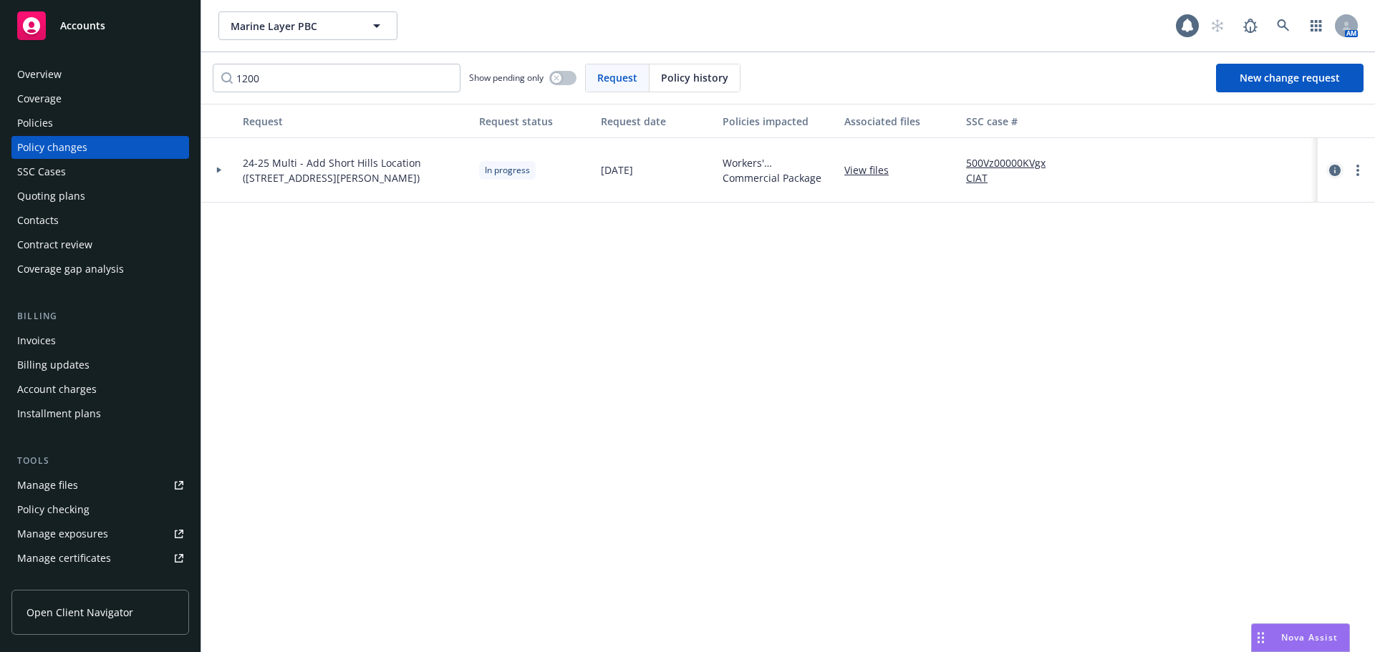
click at [1332, 170] on icon "circleInformation" at bounding box center [1334, 170] width 11 height 11
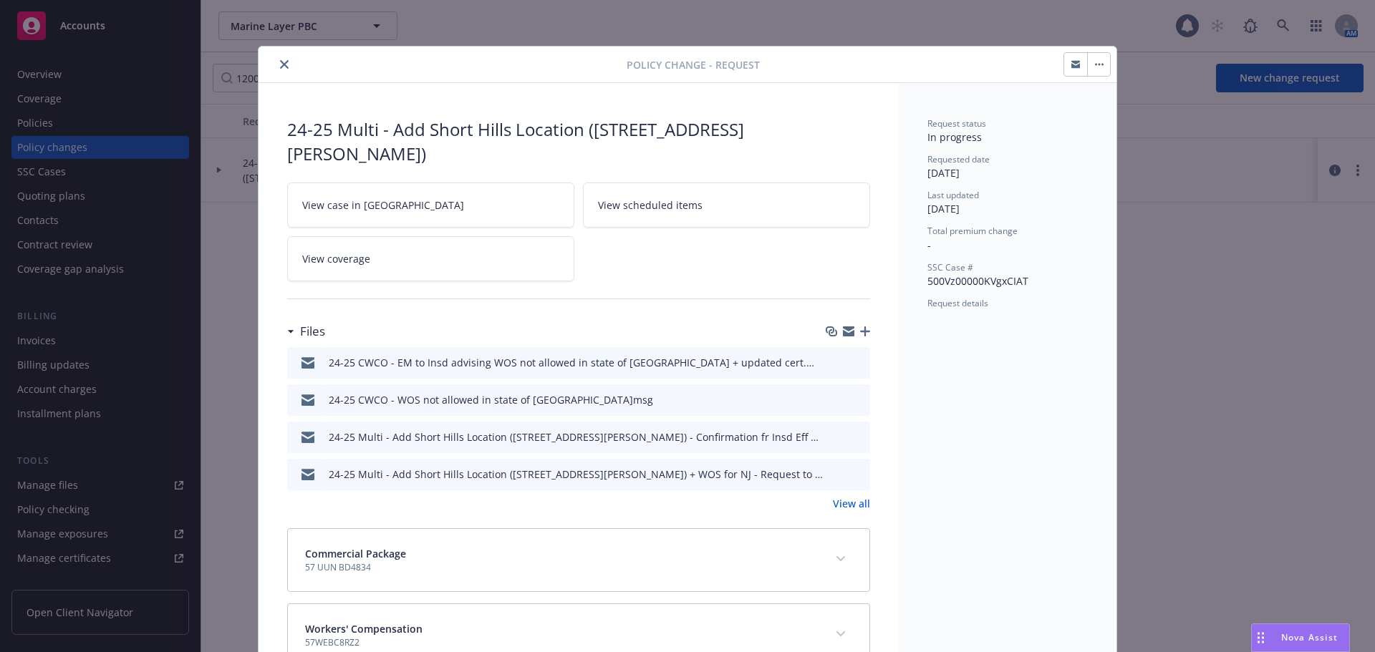
click at [280, 64] on icon "close" at bounding box center [284, 64] width 9 height 9
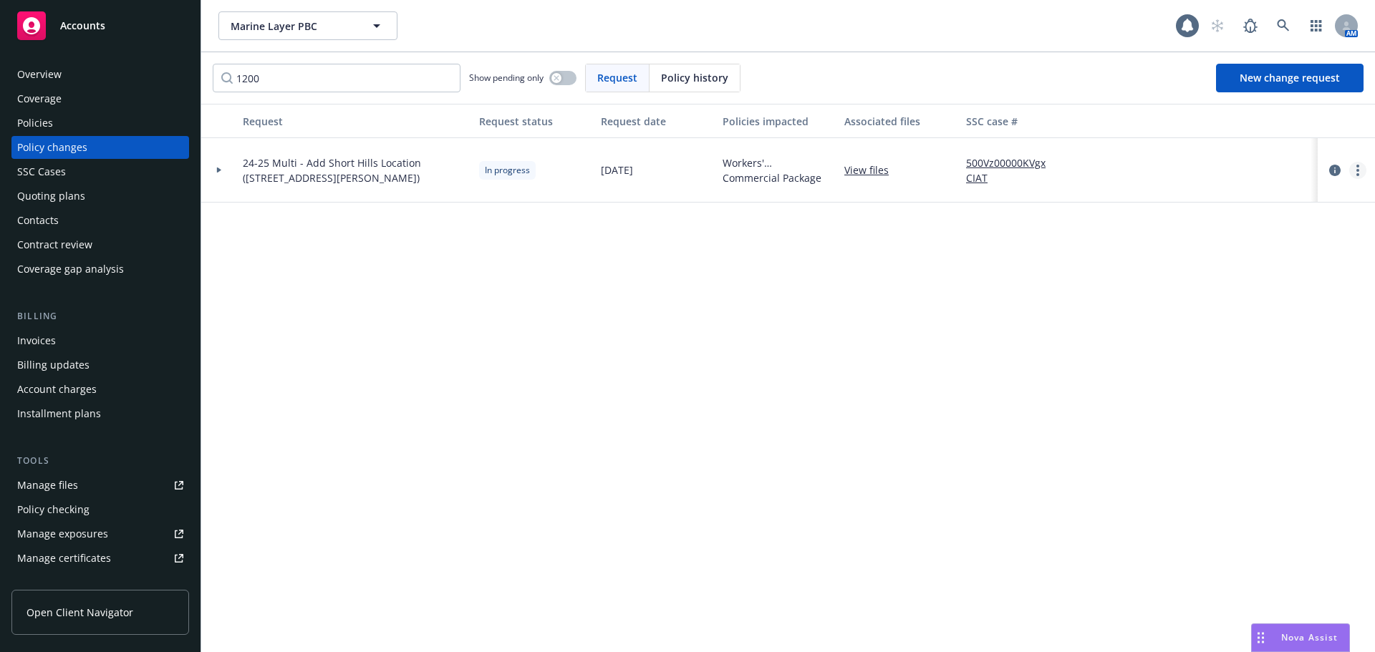
click at [1354, 172] on link "more" at bounding box center [1357, 170] width 17 height 17
click at [919, 415] on div "Request Request status Request date Policies impacted Associated files SSC case…" at bounding box center [788, 378] width 1174 height 549
click at [44, 123] on div "Policies" at bounding box center [35, 123] width 36 height 23
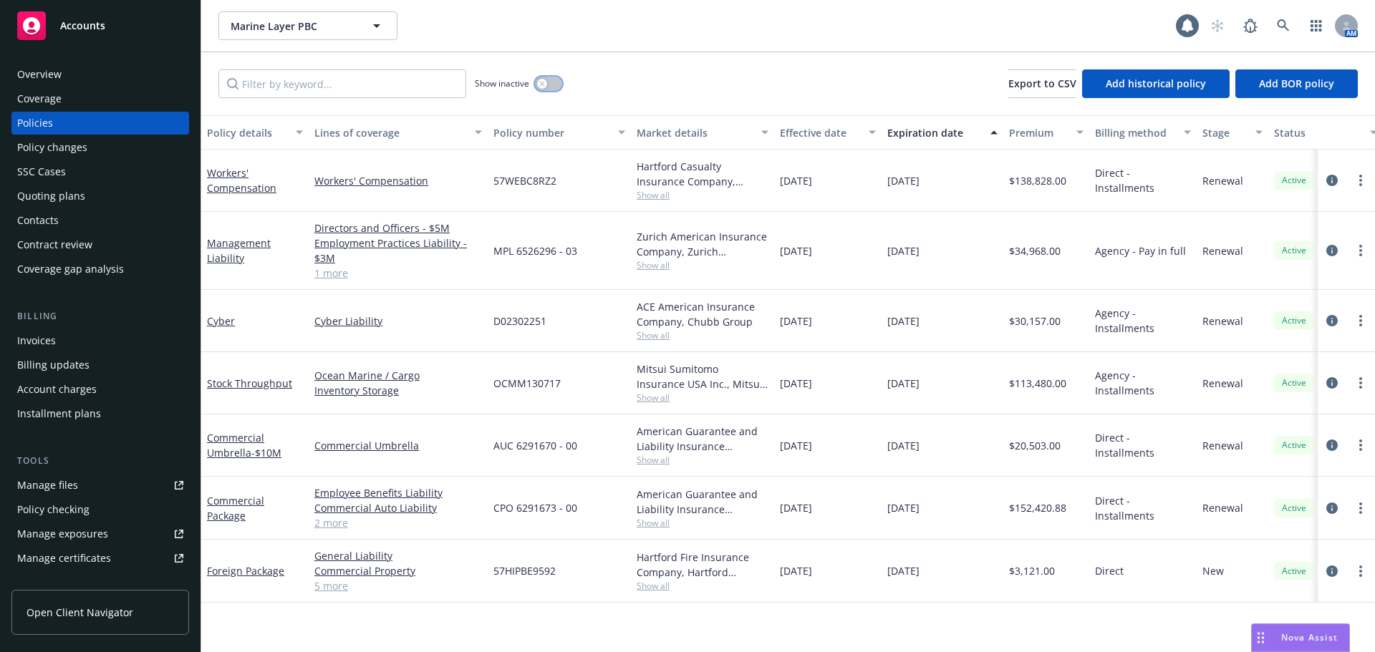
click at [541, 85] on icon "button" at bounding box center [541, 83] width 5 height 5
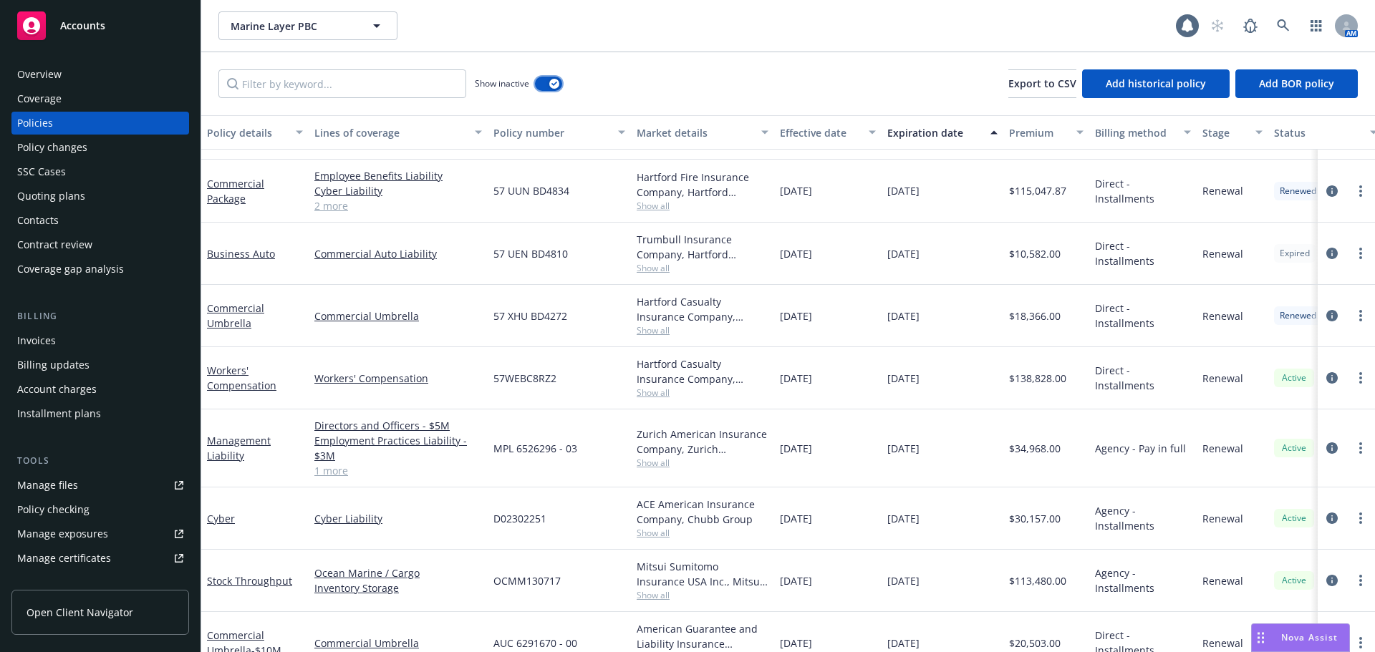
scroll to position [1174, 0]
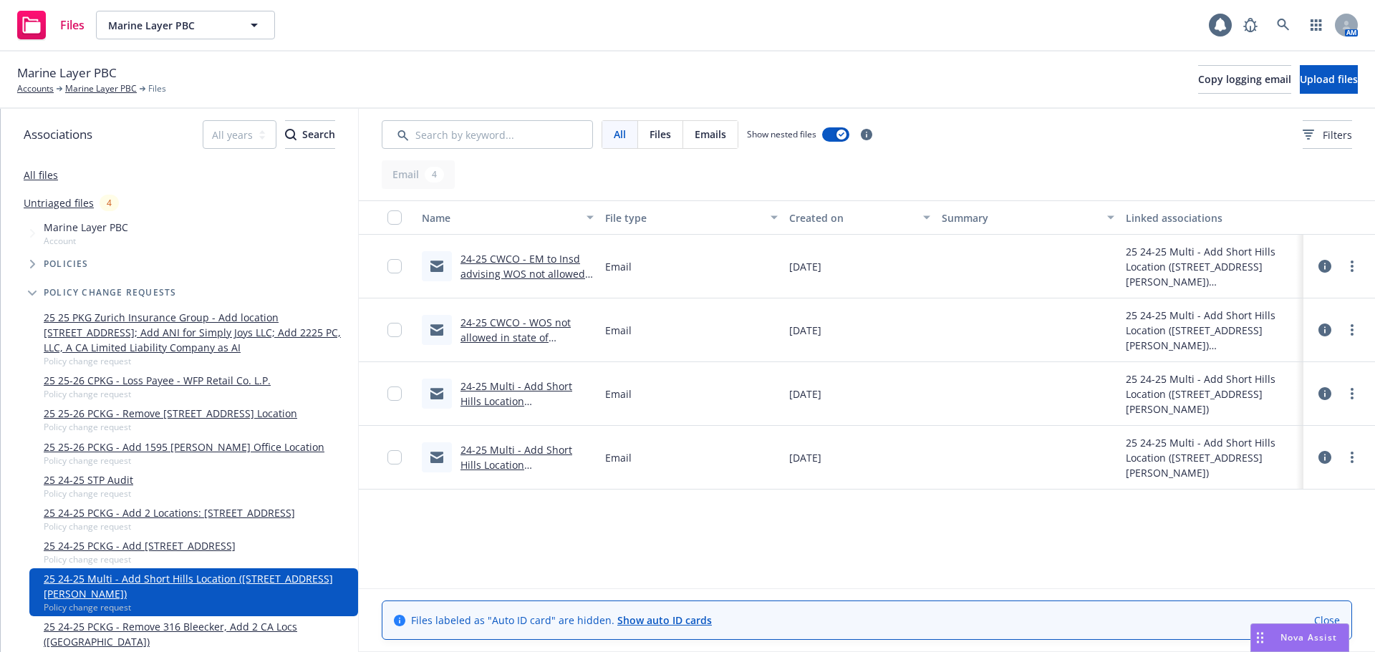
click at [671, 140] on span "Files" at bounding box center [659, 134] width 21 height 15
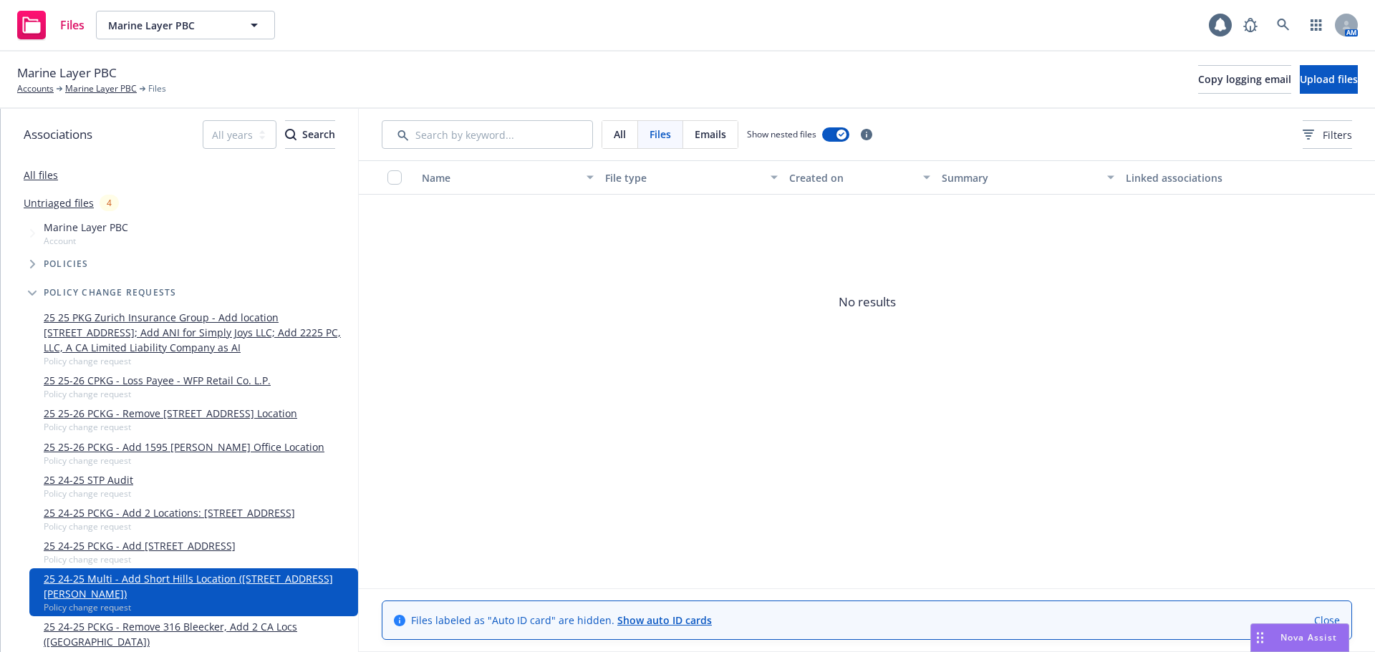
click at [659, 145] on div "Files" at bounding box center [660, 134] width 45 height 27
click at [619, 142] on div "All" at bounding box center [620, 134] width 36 height 27
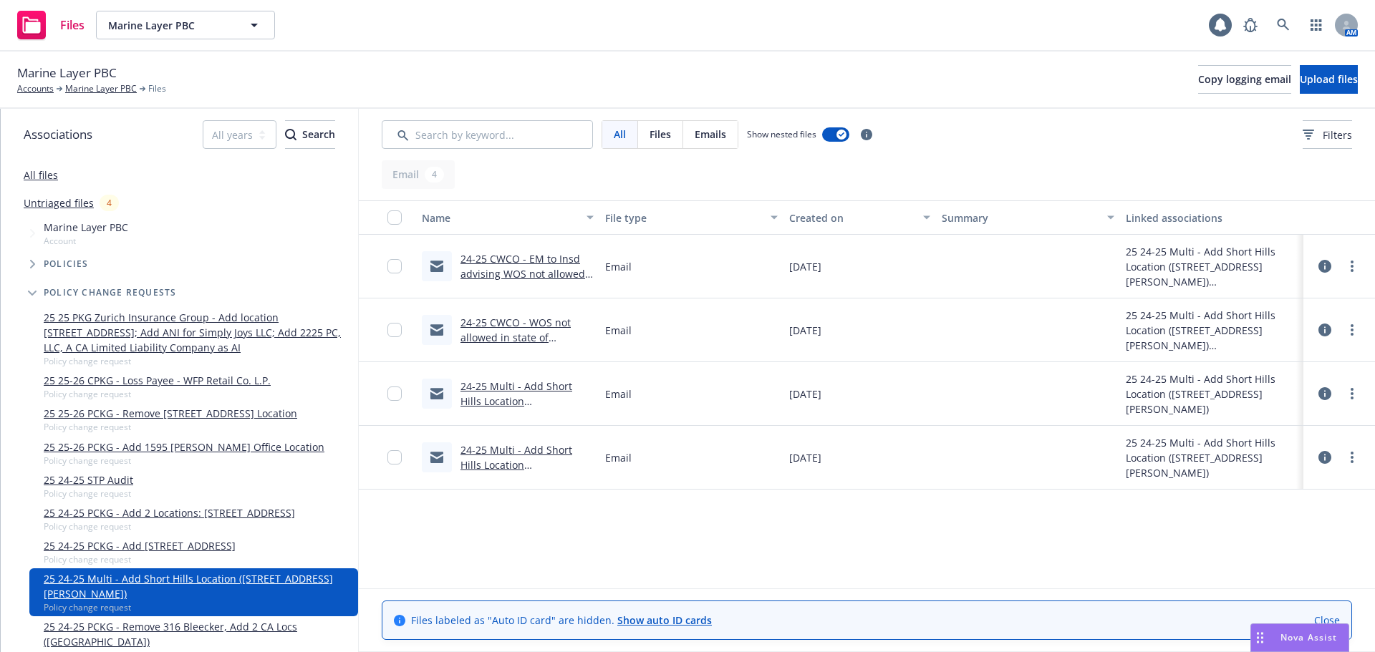
click at [662, 137] on span "Files" at bounding box center [659, 134] width 21 height 15
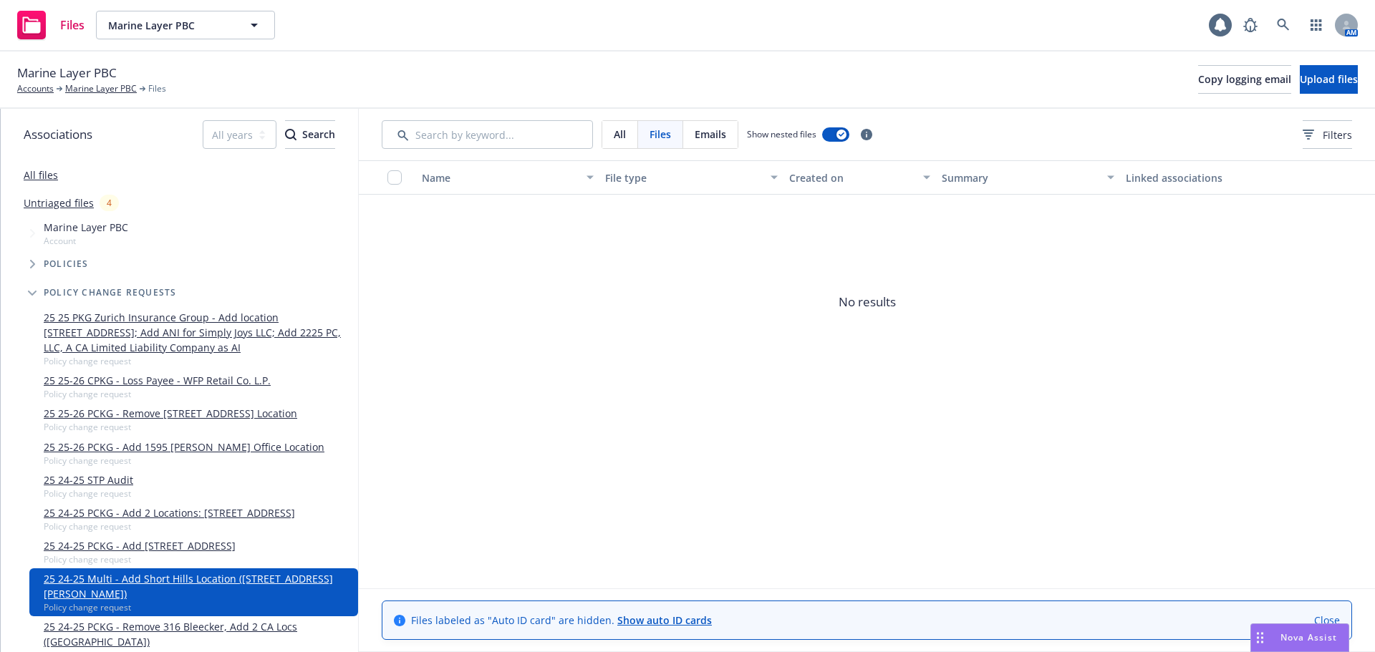
click at [627, 133] on div "All" at bounding box center [620, 134] width 36 height 27
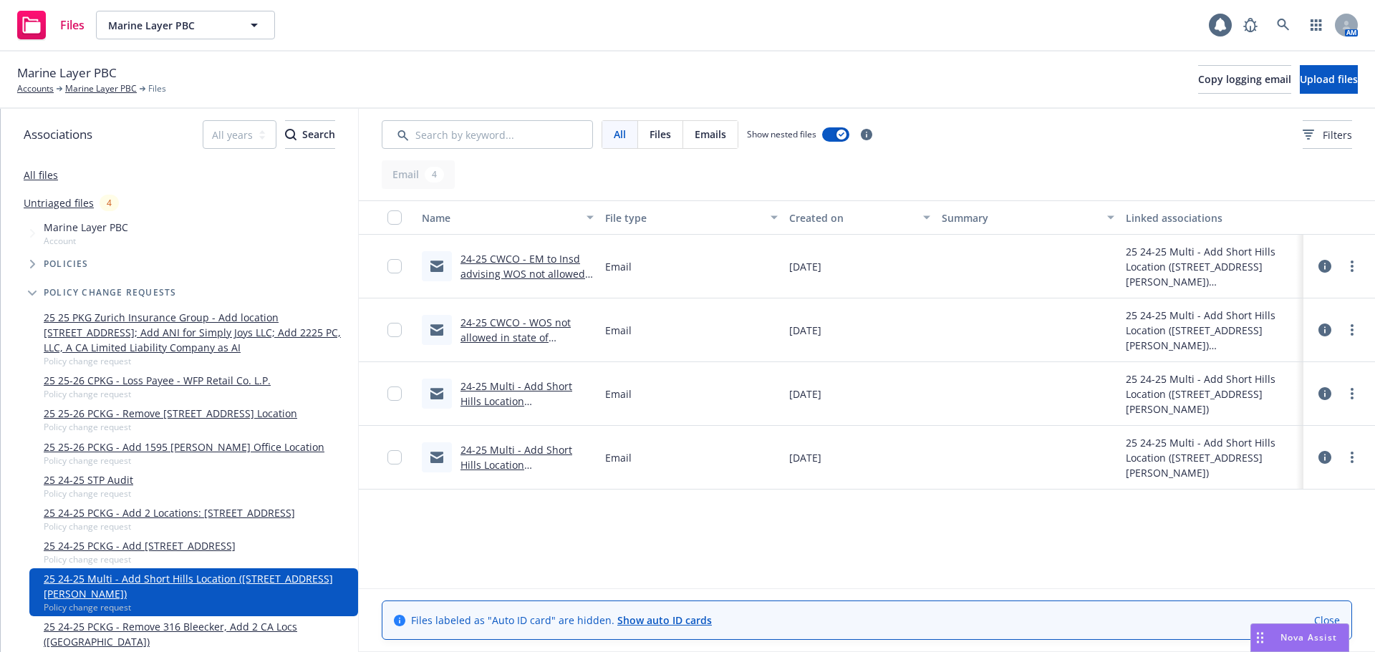
click at [616, 135] on span "All" at bounding box center [620, 134] width 12 height 15
click at [627, 133] on div "All" at bounding box center [620, 134] width 36 height 27
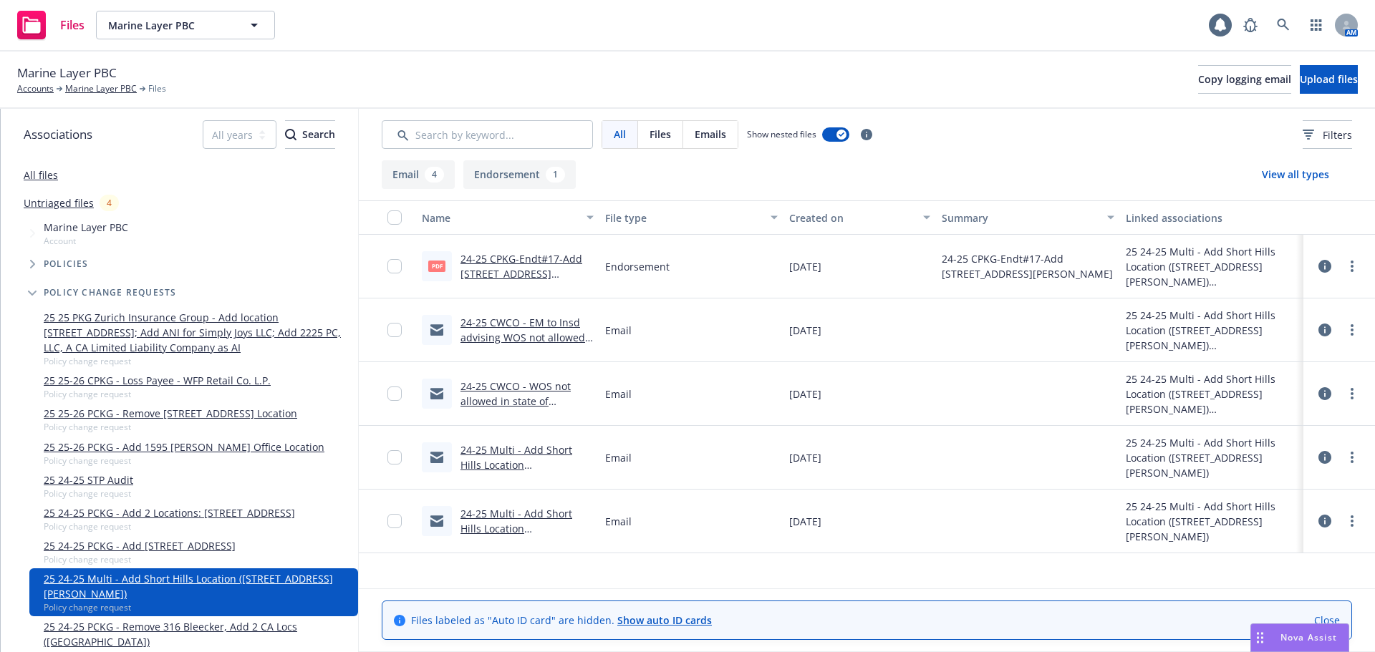
click at [62, 206] on link "Untriaged files" at bounding box center [59, 202] width 70 height 15
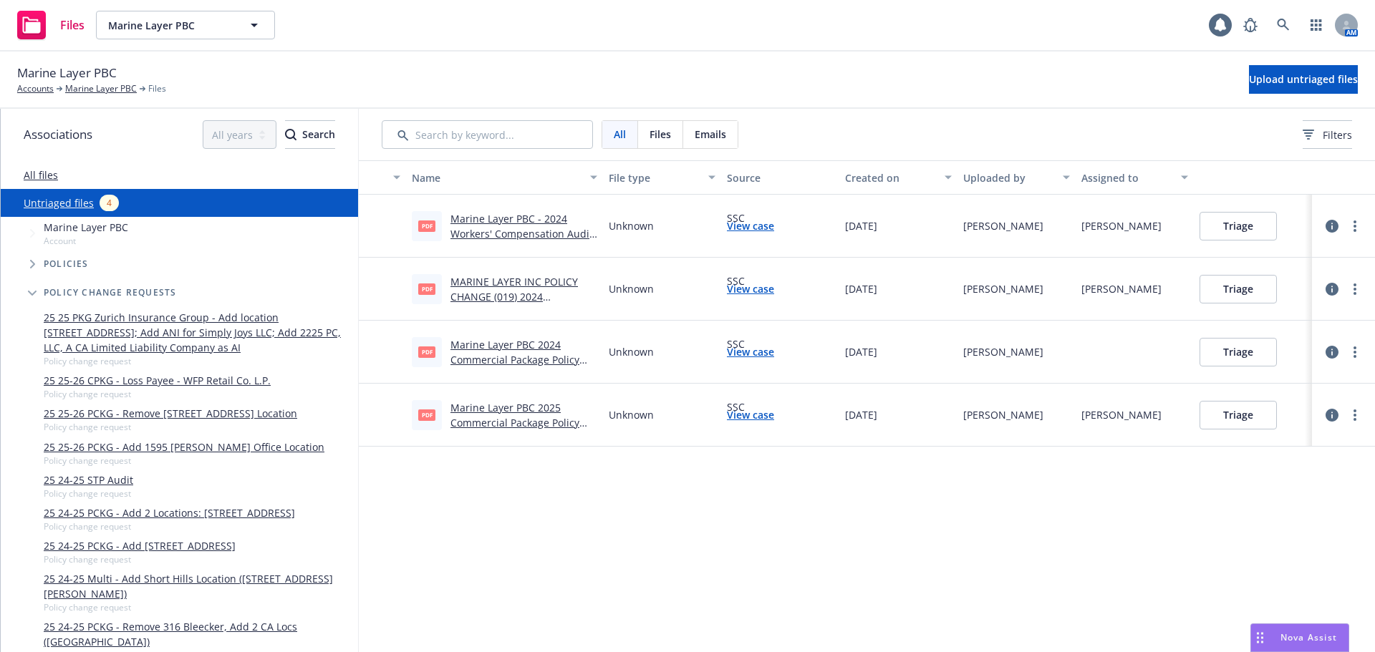
click at [482, 417] on link "Marine Layer PBC 2025 Commercial Package Policy Change #017.pdf" at bounding box center [514, 423] width 129 height 44
click at [499, 416] on link "Marine Layer PBC 2025 Commercial Package Policy Change #017.pdf" at bounding box center [514, 423] width 129 height 44
click at [1247, 419] on button "Triage" at bounding box center [1237, 415] width 77 height 29
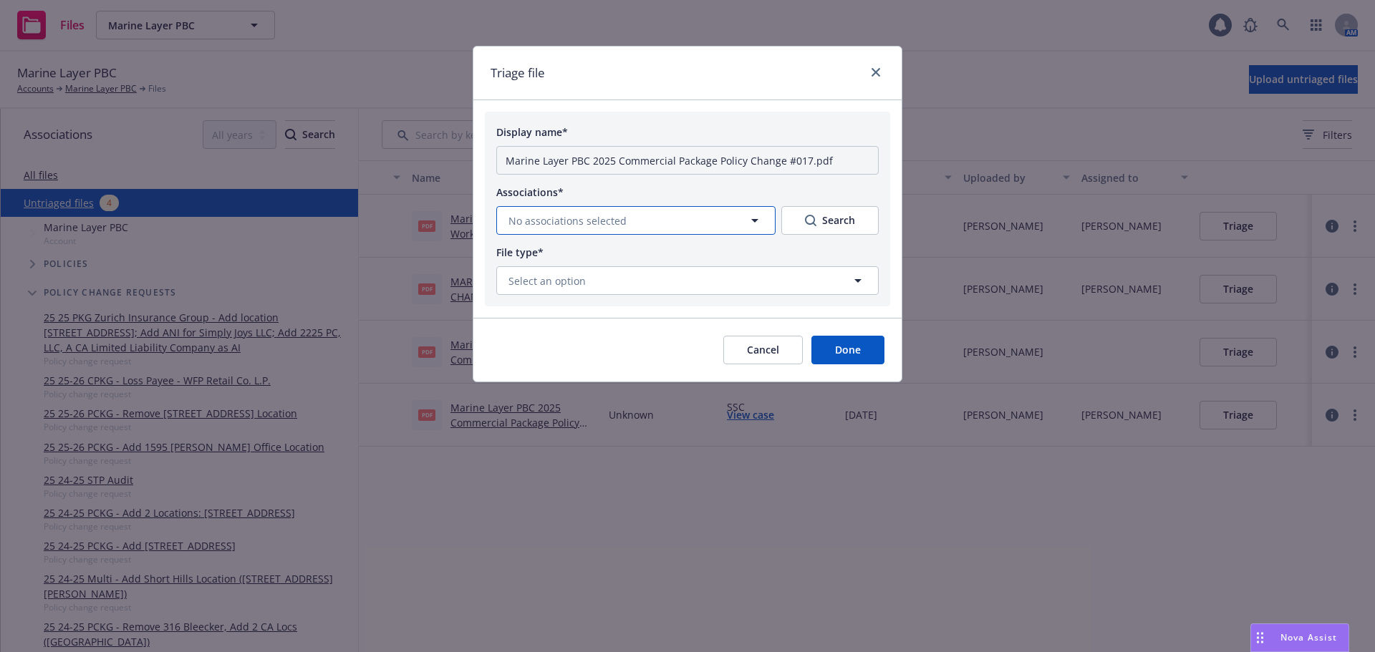
click at [505, 213] on button "No associations selected" at bounding box center [635, 220] width 279 height 29
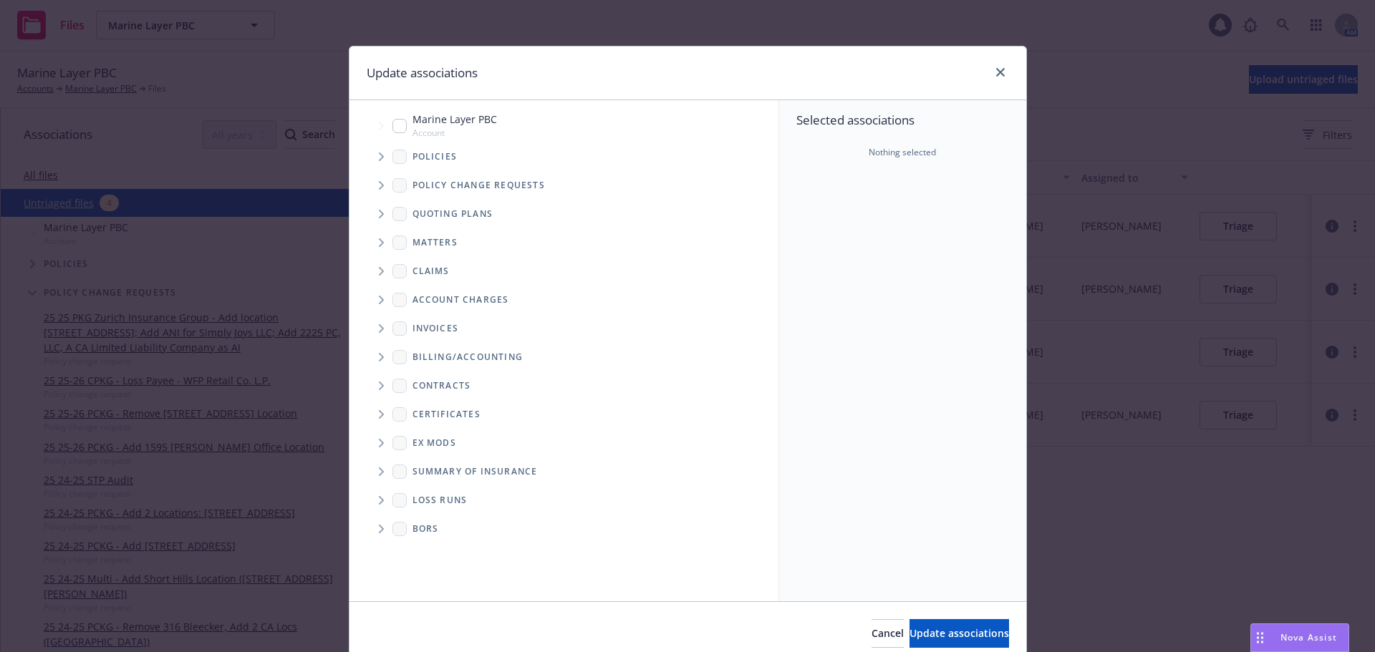
drag, startPoint x: 394, startPoint y: 120, endPoint x: 392, endPoint y: 169, distance: 48.7
click at [394, 123] on input "Tree Example" at bounding box center [399, 126] width 14 height 14
checkbox input "true"
click at [933, 631] on span "Update associations" at bounding box center [959, 634] width 100 height 14
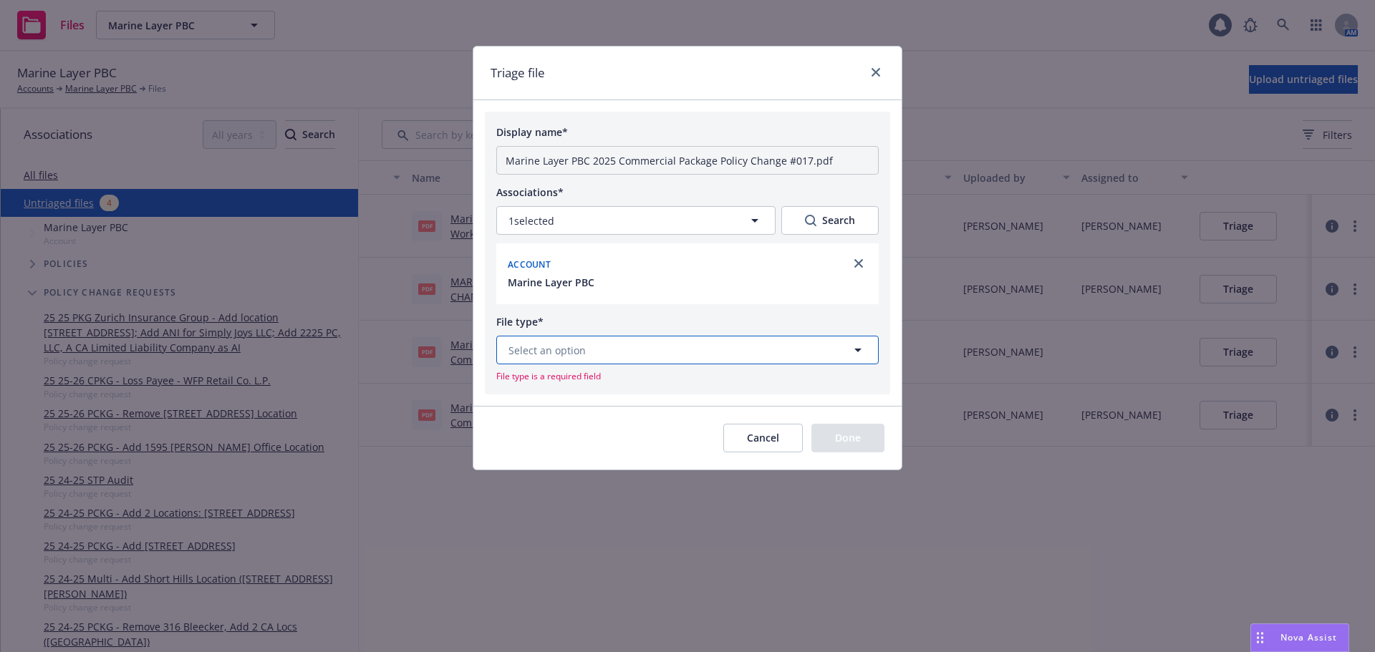
click at [612, 351] on button "Select an option" at bounding box center [687, 350] width 382 height 29
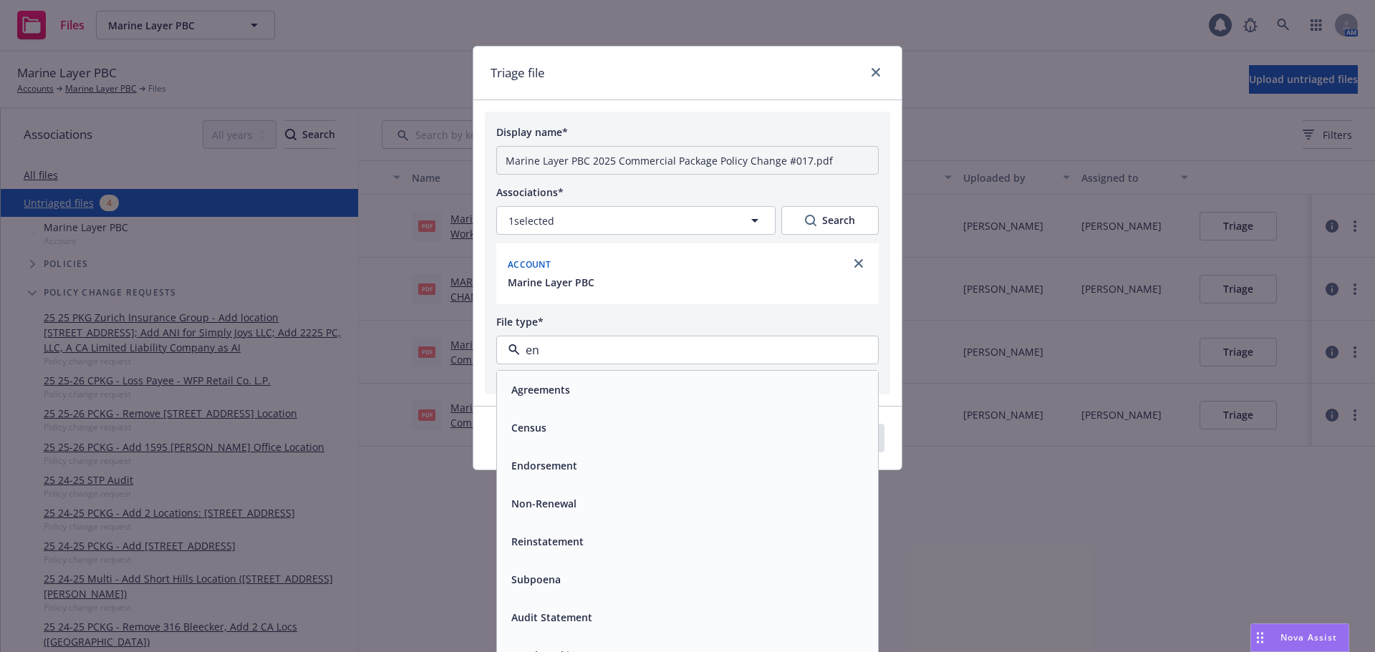
type input "end"
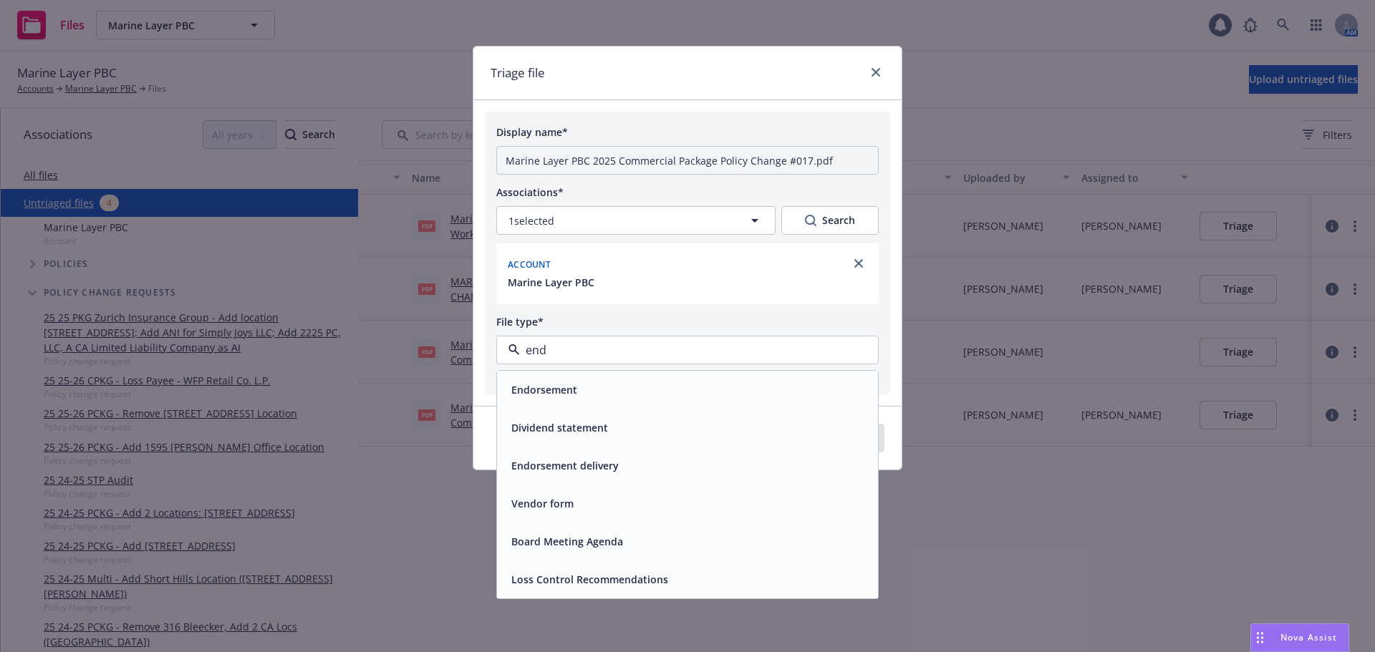
click at [538, 405] on div "Endorsement" at bounding box center [687, 390] width 381 height 38
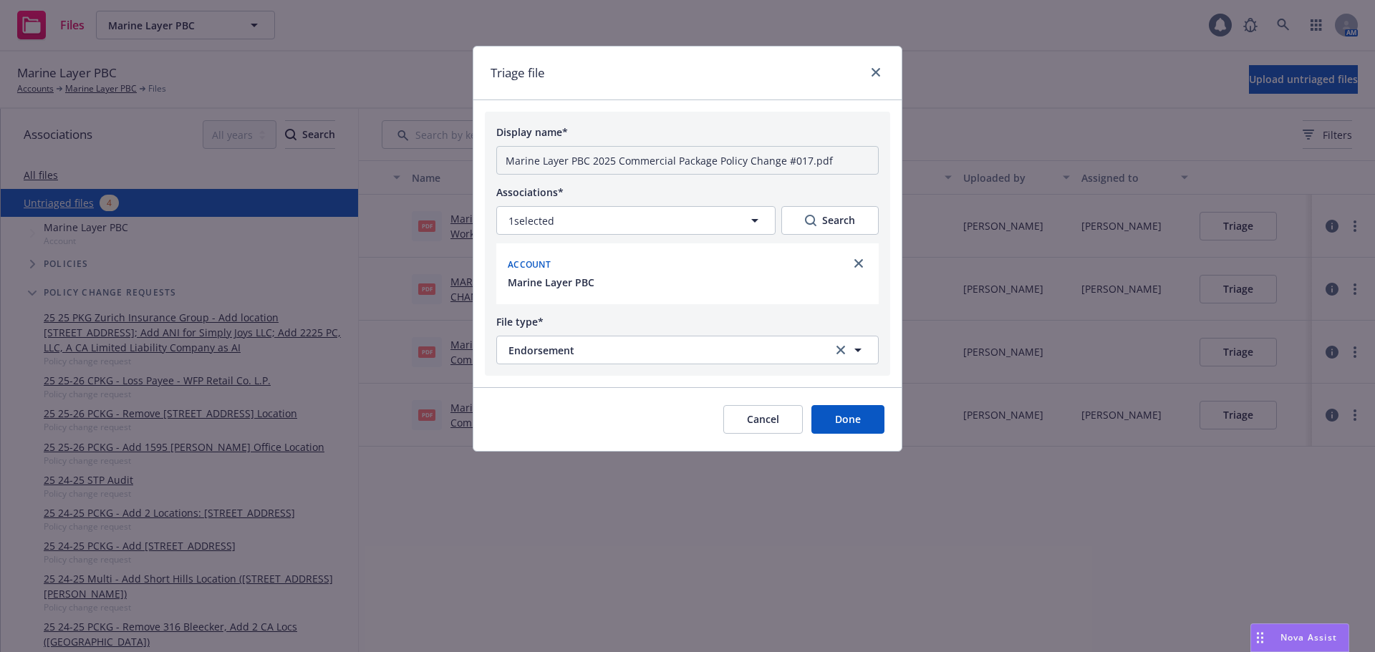
click at [874, 422] on button "Done" at bounding box center [847, 419] width 73 height 29
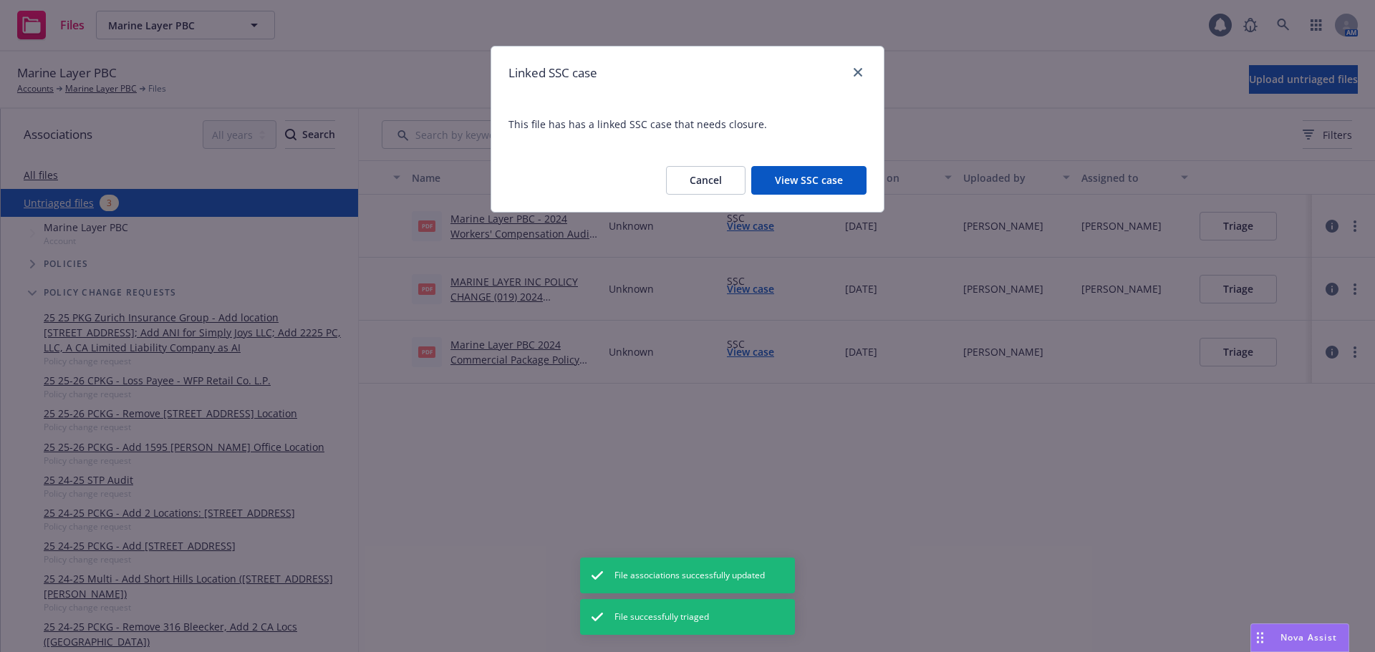
click at [808, 184] on button "View SSC case" at bounding box center [808, 180] width 115 height 29
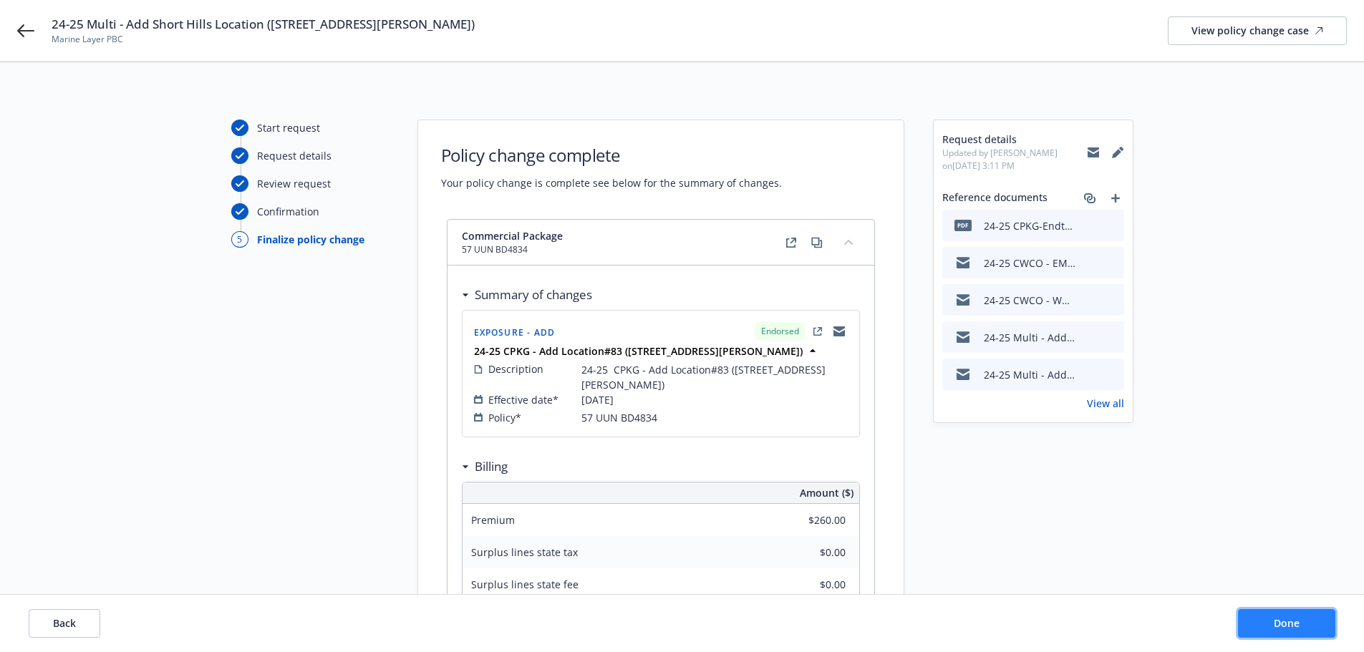
click at [1283, 614] on button "Done" at bounding box center [1286, 623] width 97 height 29
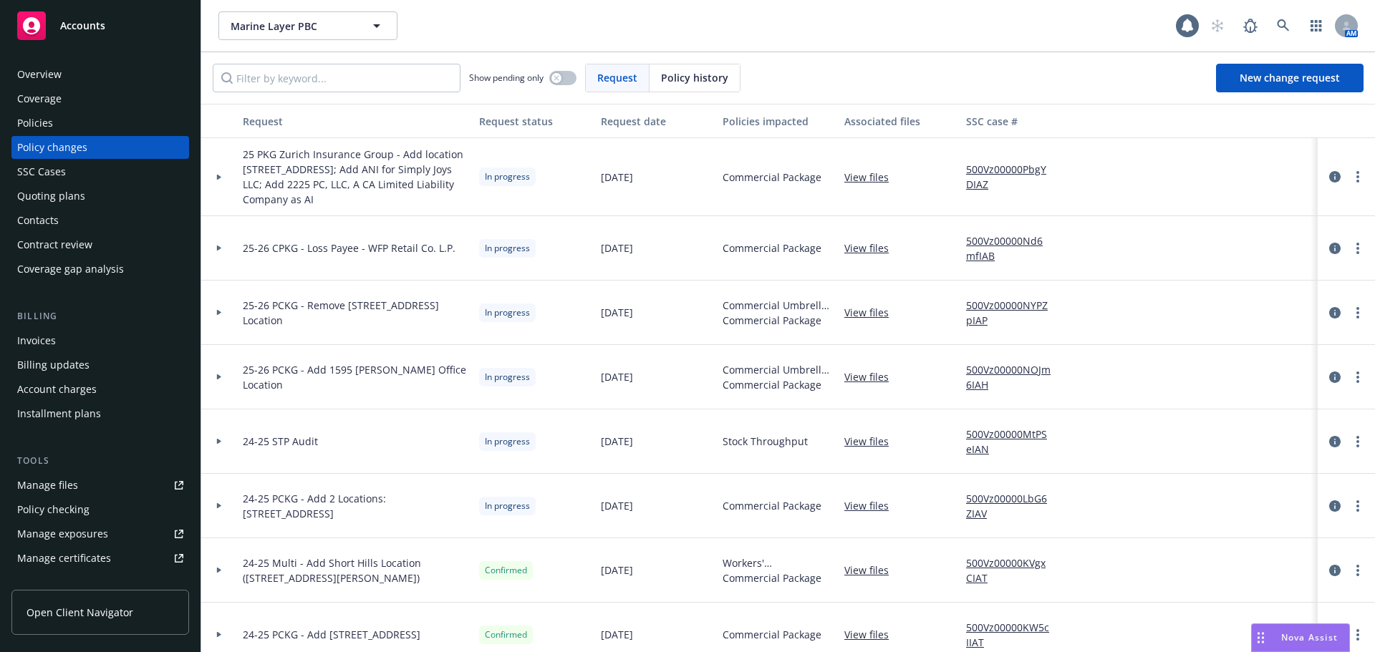
click at [46, 170] on div "SSC Cases" at bounding box center [41, 171] width 49 height 23
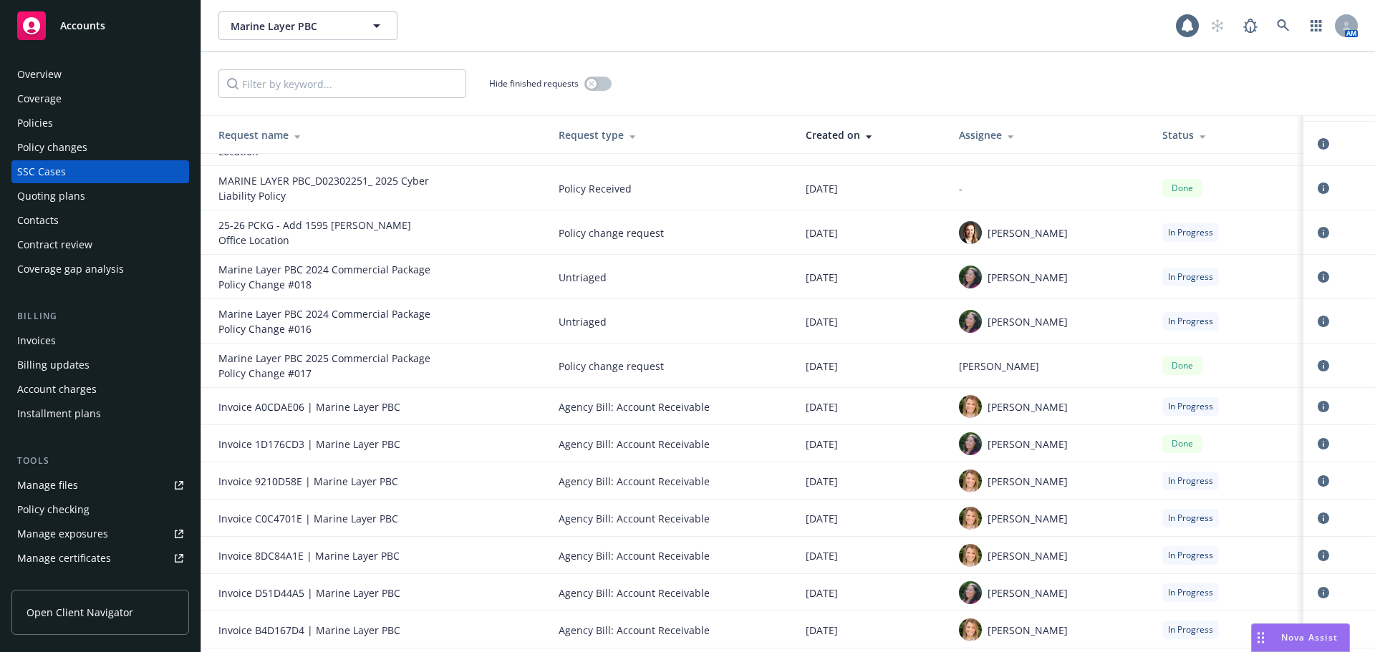
scroll to position [1361, 0]
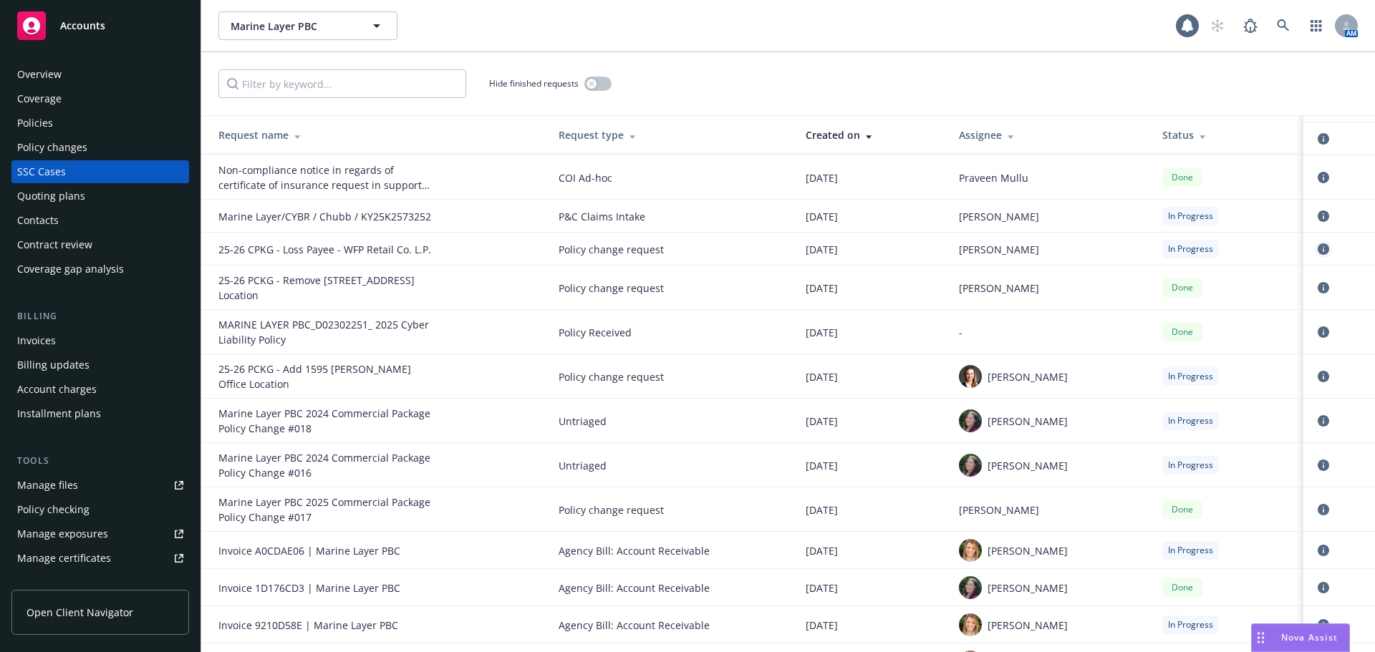
click at [1315, 241] on link "circleInformation" at bounding box center [1323, 249] width 17 height 17
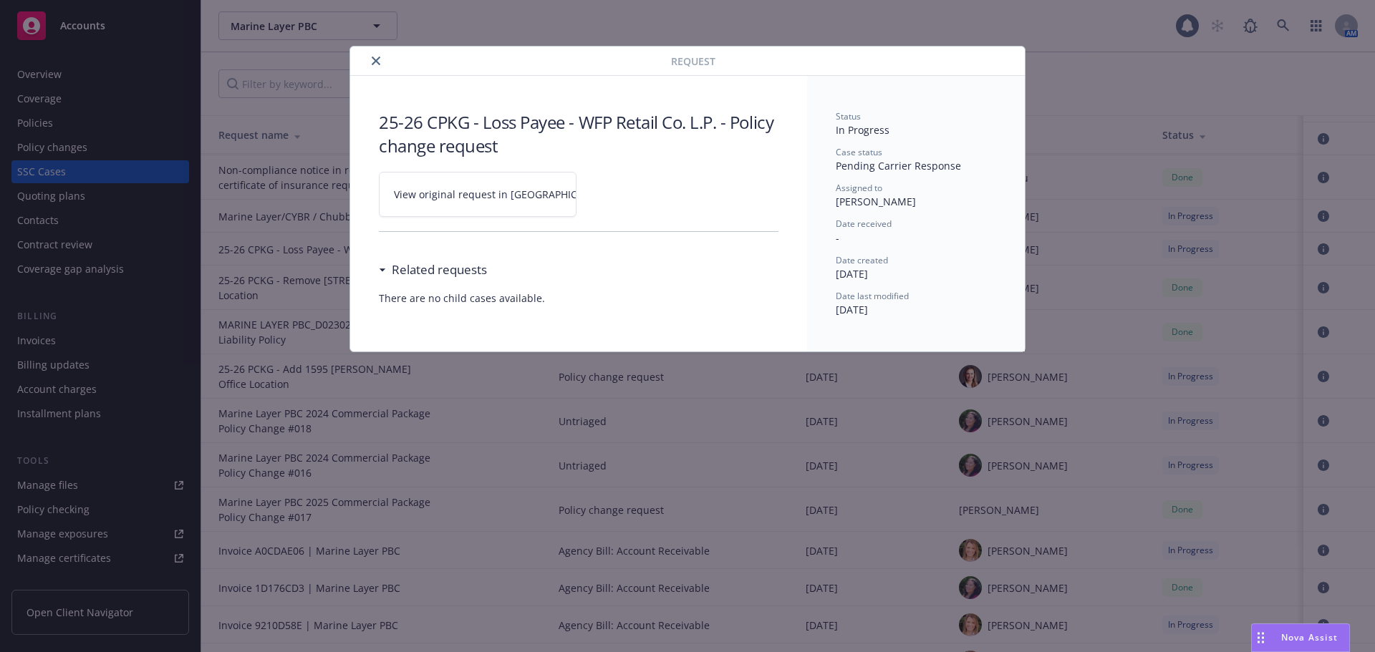
click at [447, 202] on link "View original request in SSC" at bounding box center [478, 194] width 198 height 45
drag, startPoint x: 377, startPoint y: 59, endPoint x: 400, endPoint y: 52, distance: 23.3
click at [377, 59] on icon "close" at bounding box center [376, 61] width 9 height 9
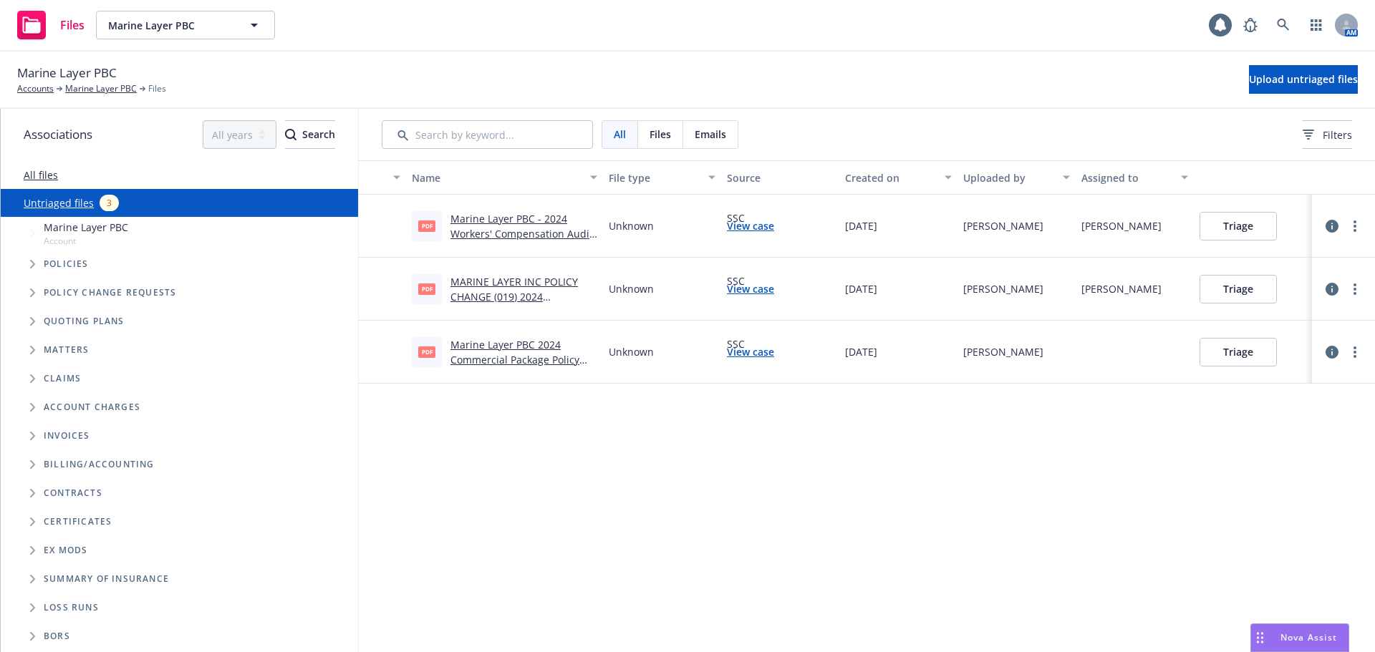
click at [614, 536] on div "Name File type Source Created on Uploaded by Assigned to pdf Marine Layer PBC -…" at bounding box center [867, 406] width 1016 height 492
click at [496, 359] on link "Marine Layer PBC 2024 Commercial Package Policy Change #018.pdf" at bounding box center [514, 360] width 129 height 44
click at [496, 356] on link "Marine Layer PBC 2024 Commercial Package Policy Change #018.pdf" at bounding box center [514, 360] width 129 height 44
click at [1257, 357] on button "Triage" at bounding box center [1237, 352] width 77 height 29
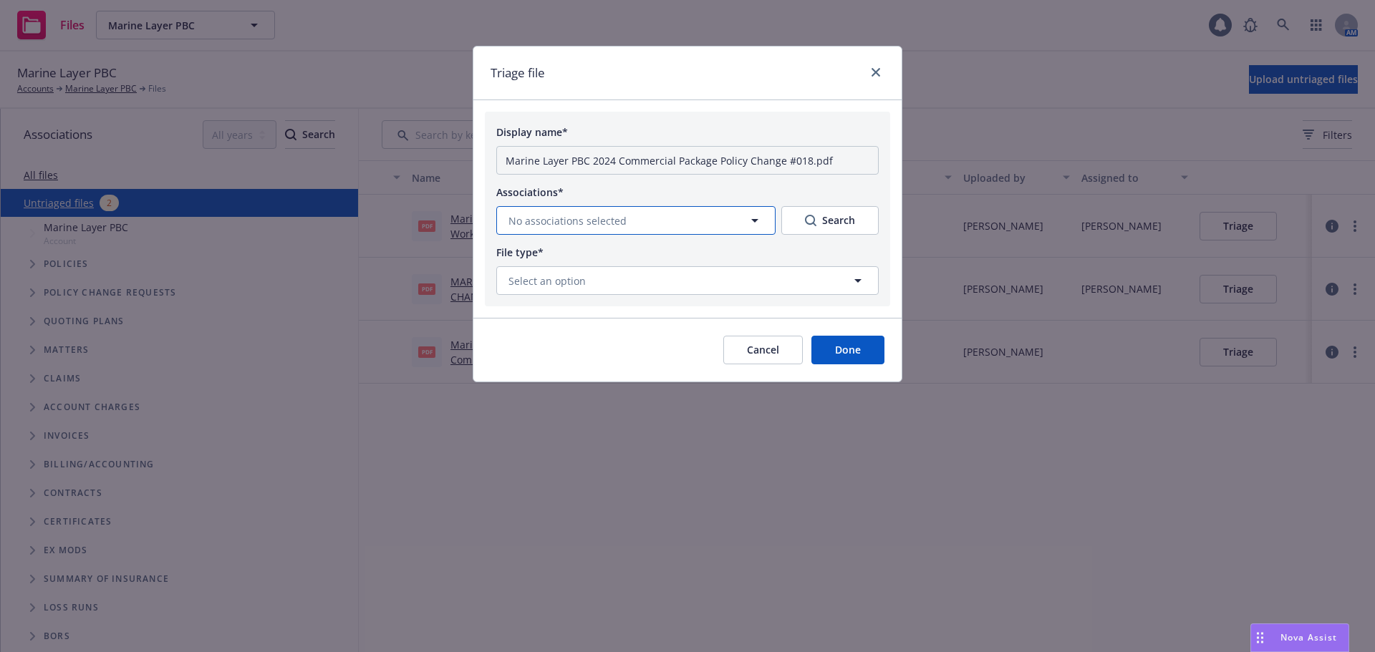
click at [642, 225] on button "No associations selected" at bounding box center [635, 220] width 279 height 29
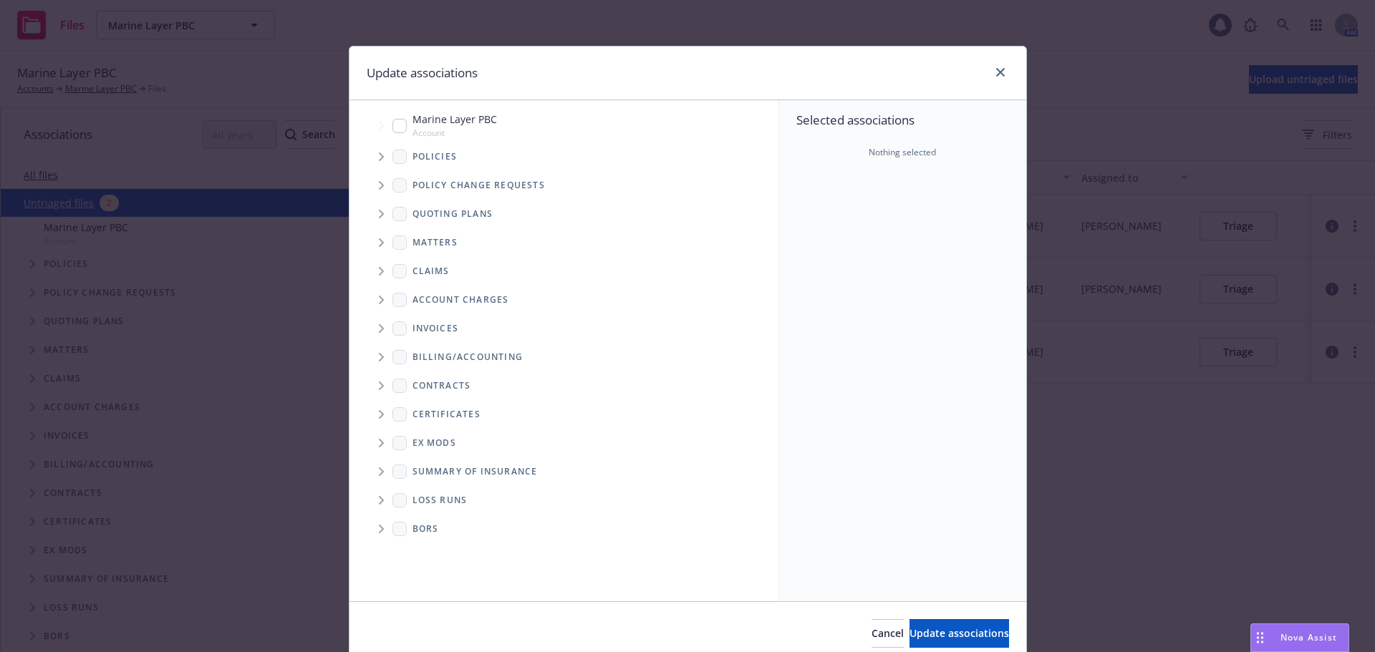
click at [397, 127] on input "Tree Example" at bounding box center [399, 126] width 14 height 14
checkbox input "true"
click at [925, 629] on span "Update associations" at bounding box center [959, 634] width 100 height 14
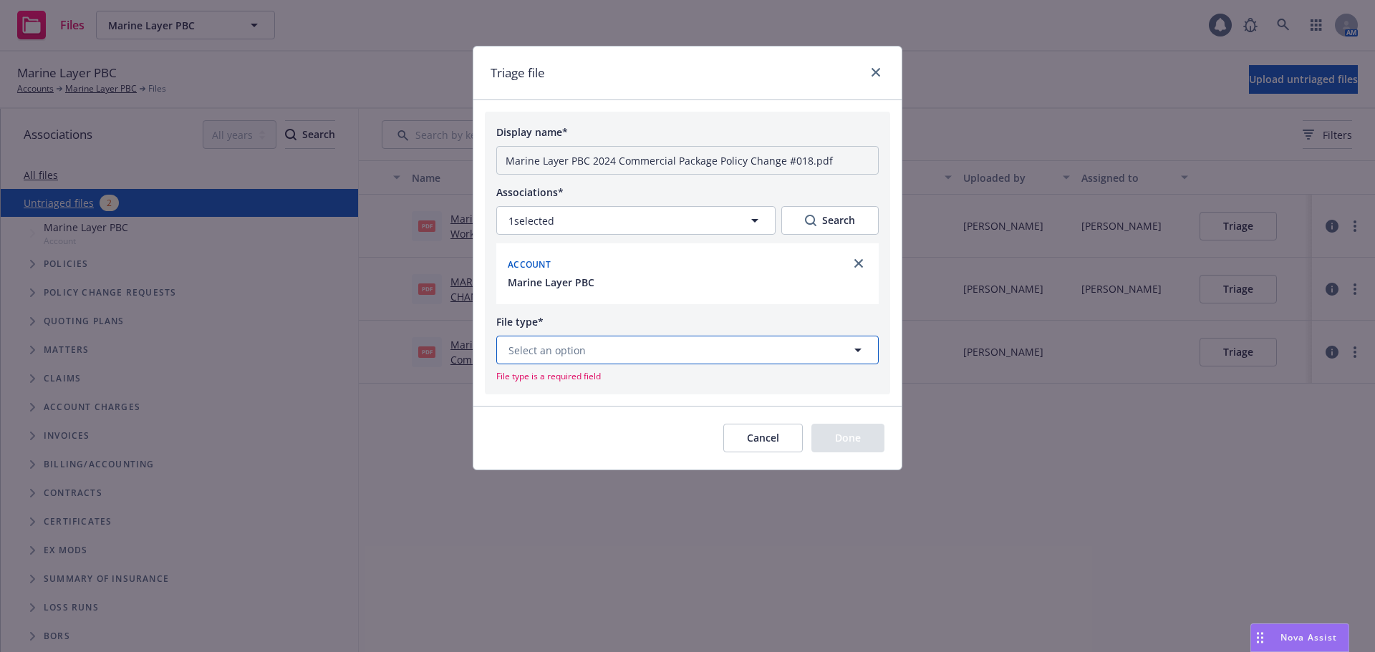
click at [627, 352] on button "Select an option" at bounding box center [687, 350] width 382 height 29
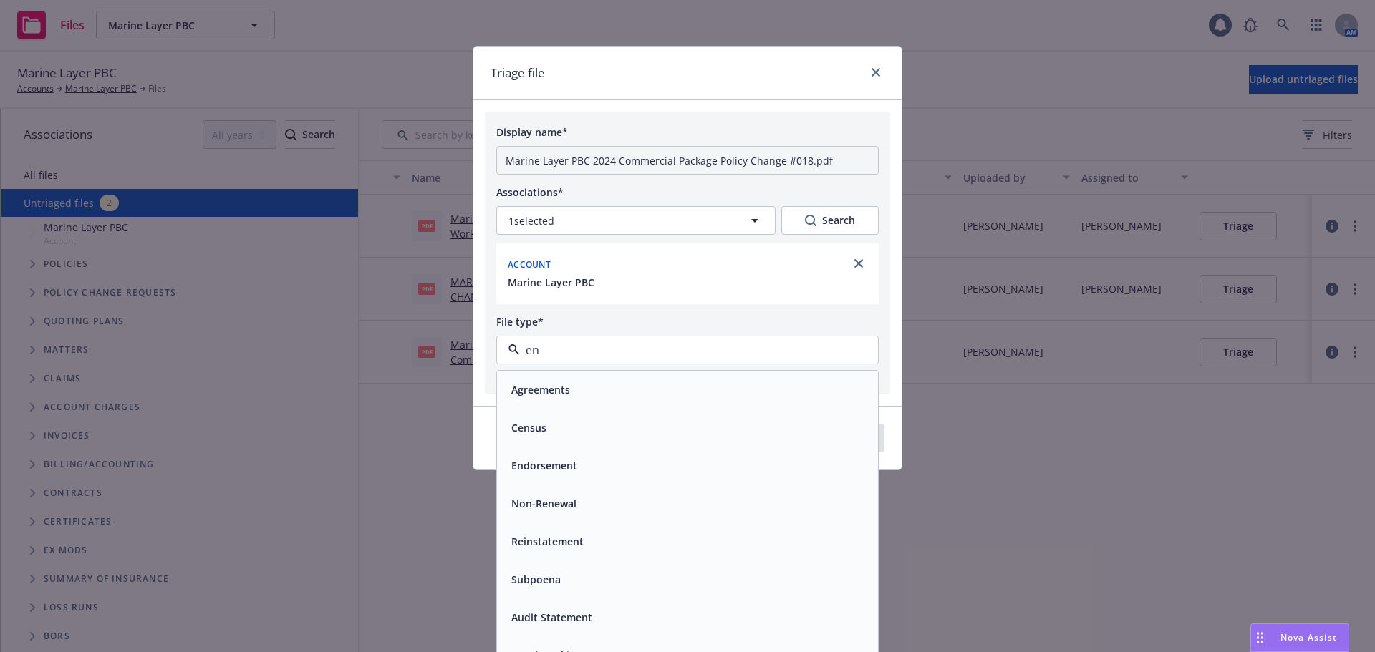
type input "end"
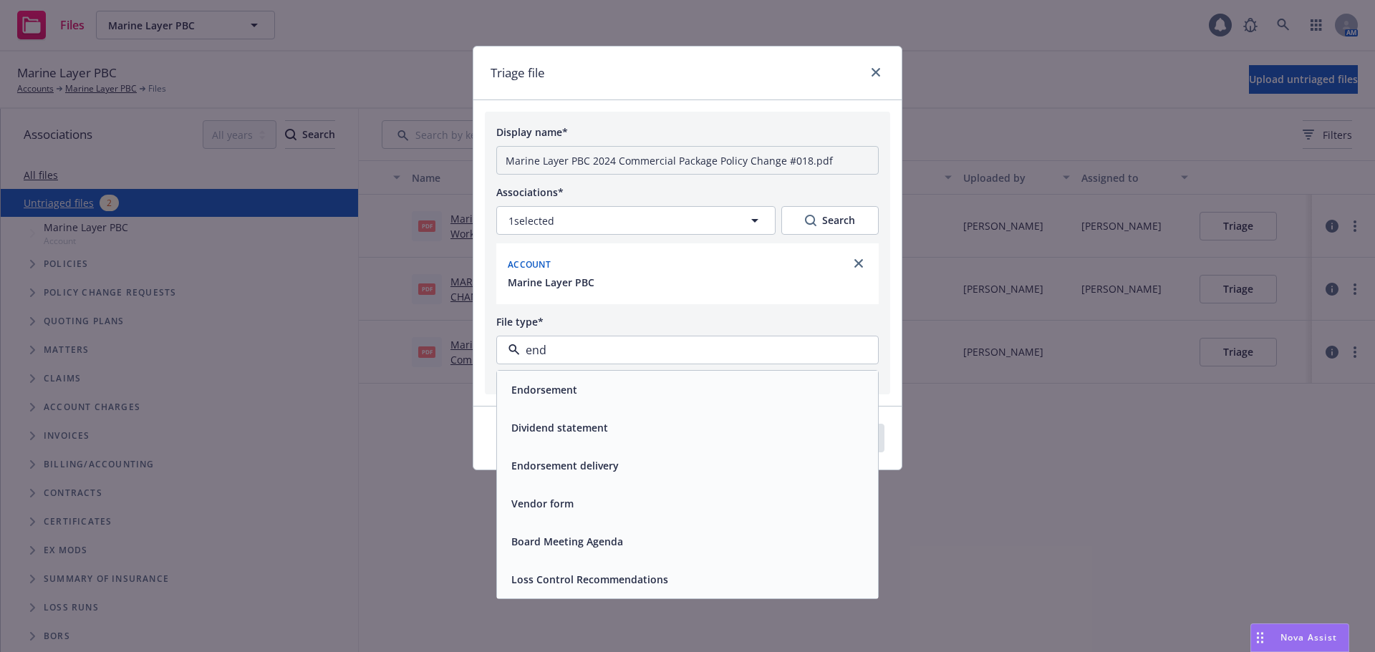
drag, startPoint x: 586, startPoint y: 347, endPoint x: 455, endPoint y: 393, distance: 139.1
click at [495, 388] on div "Display name* Marine Layer PBC 2024 Commercial Package Policy Change #018.pdf A…" at bounding box center [687, 253] width 405 height 282
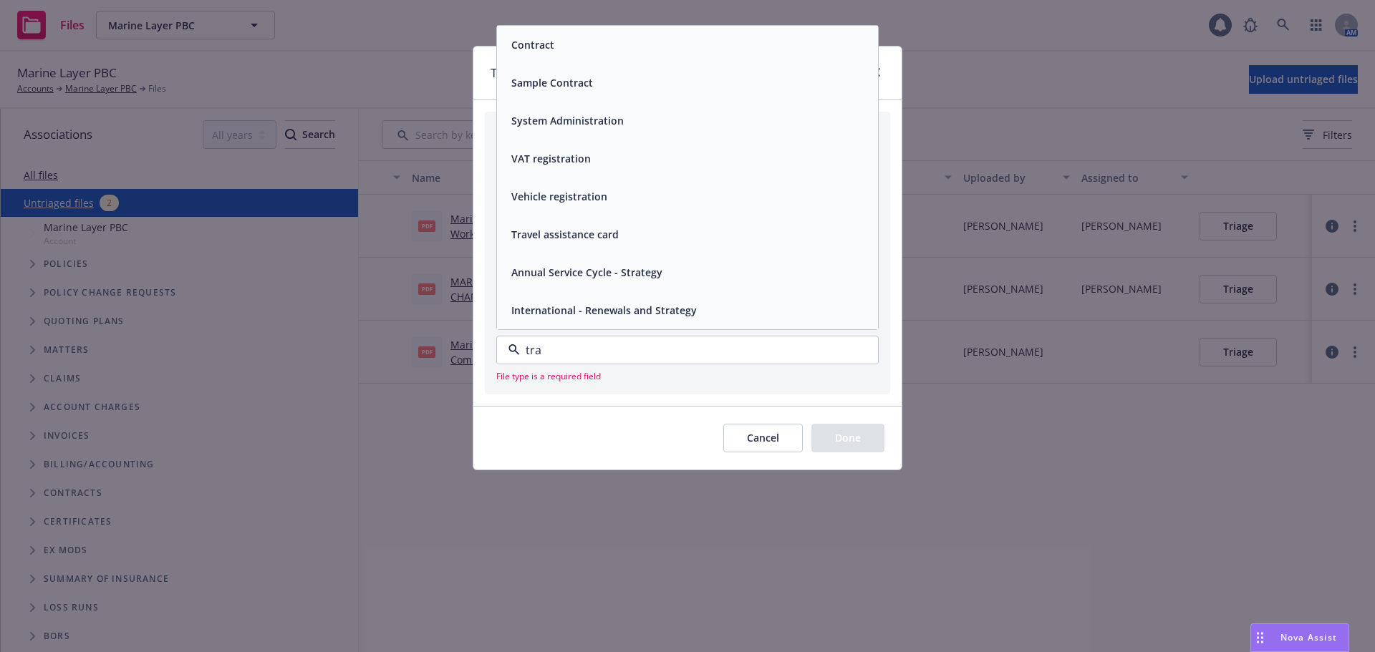
drag, startPoint x: 568, startPoint y: 351, endPoint x: 94, endPoint y: 501, distance: 497.3
click at [218, 480] on div "Triage file Display name* Marine Layer PBC 2024 Commercial Package Policy Chang…" at bounding box center [687, 326] width 1375 height 652
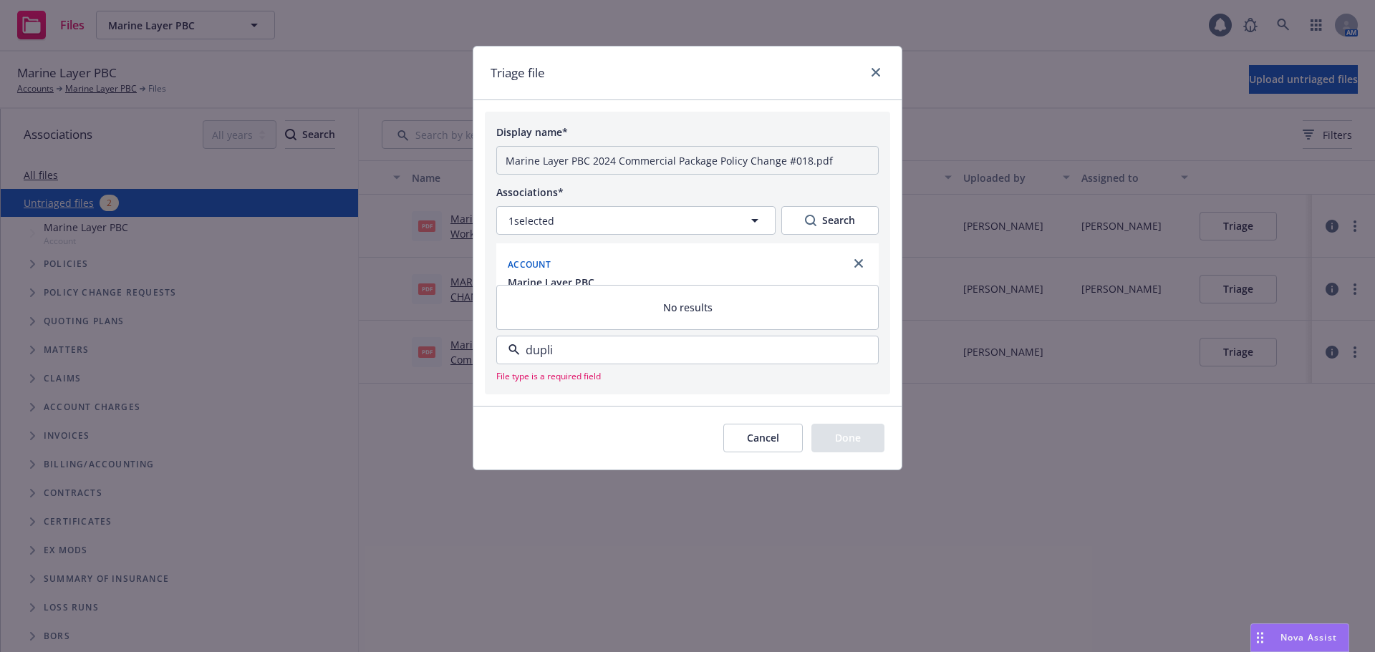
type input "dupli"
click at [674, 442] on div "Cancel Done" at bounding box center [687, 438] width 428 height 64
click at [628, 352] on button "Select an option" at bounding box center [687, 350] width 382 height 29
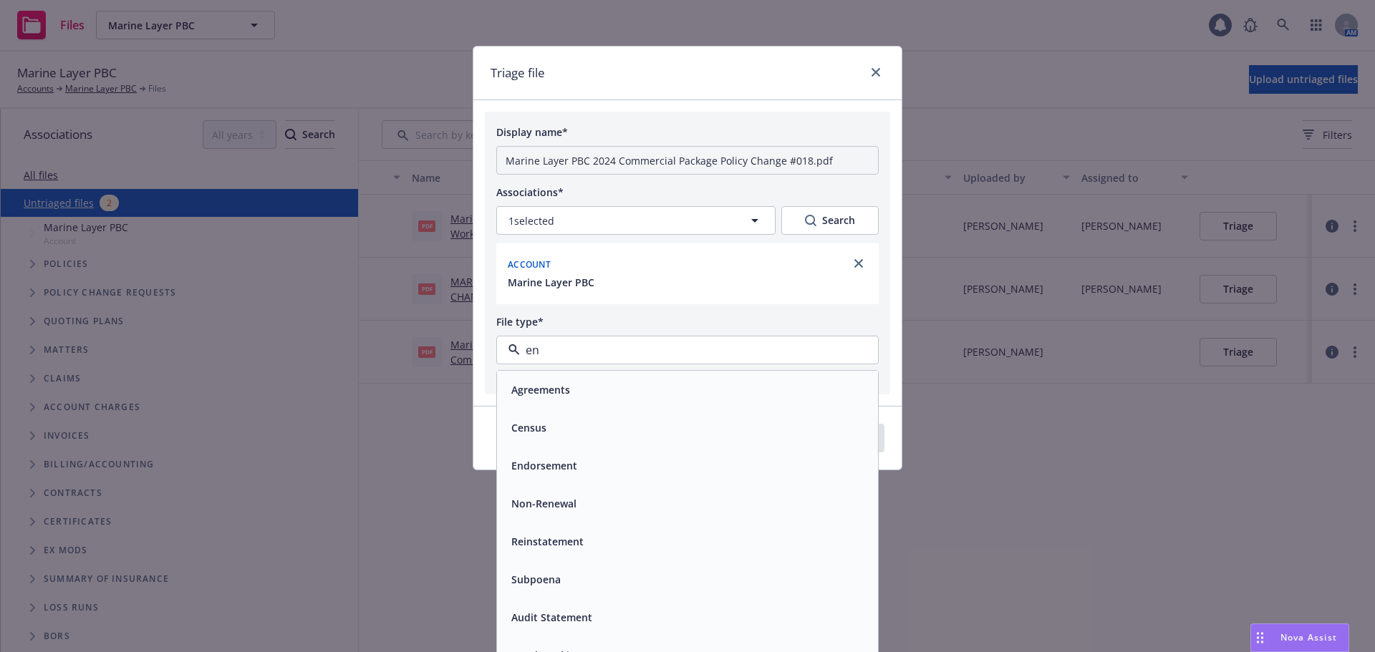
type input "end"
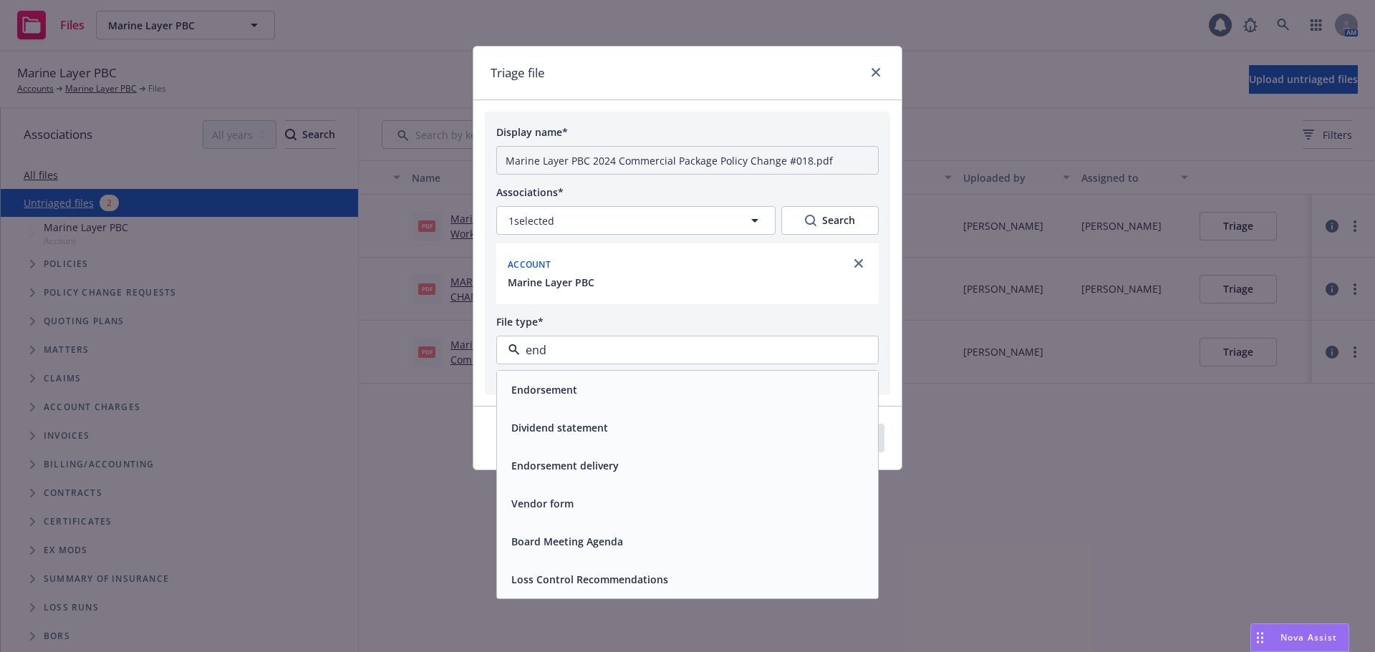
click at [605, 398] on div "Endorsement" at bounding box center [688, 390] width 364 height 21
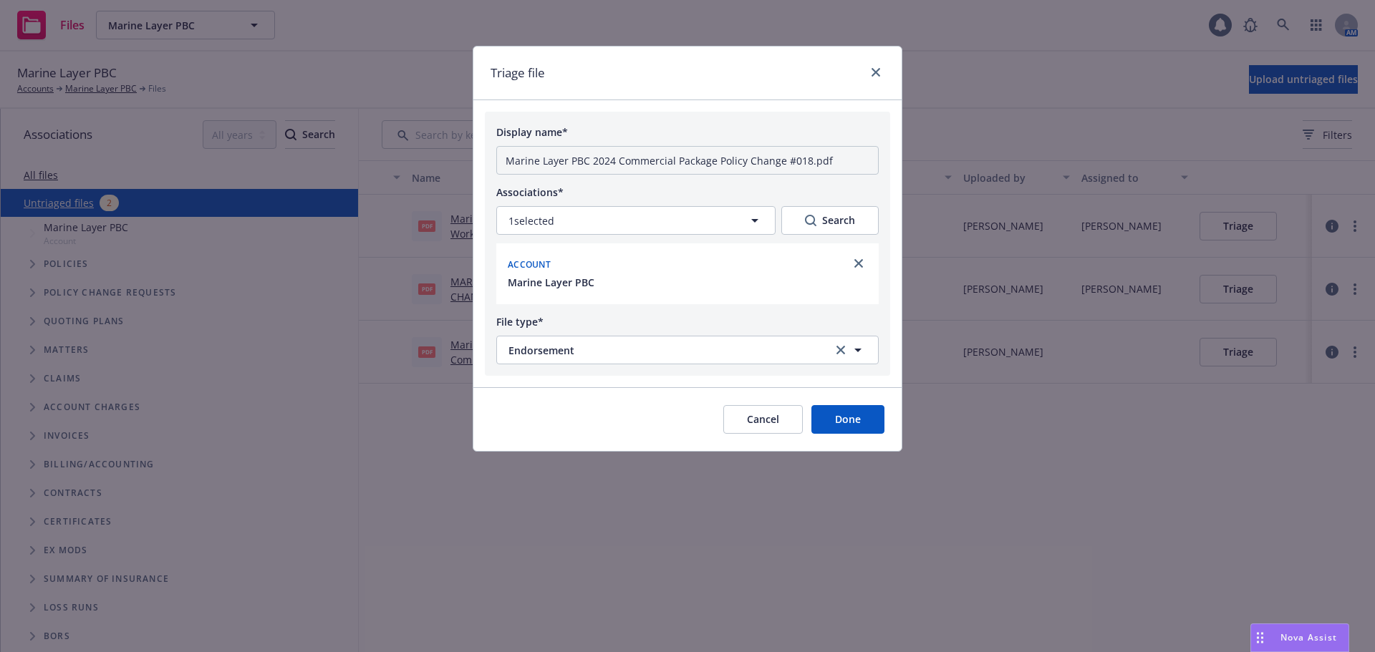
click at [864, 415] on button "Done" at bounding box center [847, 419] width 73 height 29
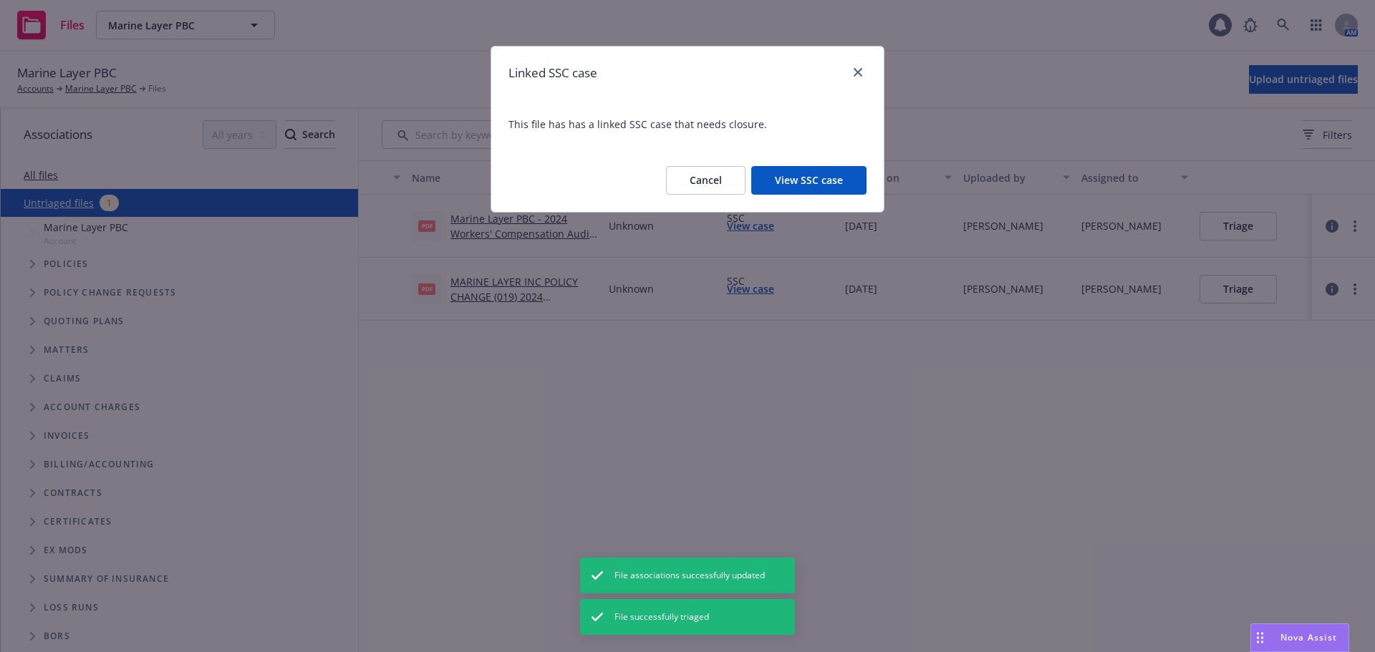
click at [821, 190] on button "View SSC case" at bounding box center [808, 180] width 115 height 29
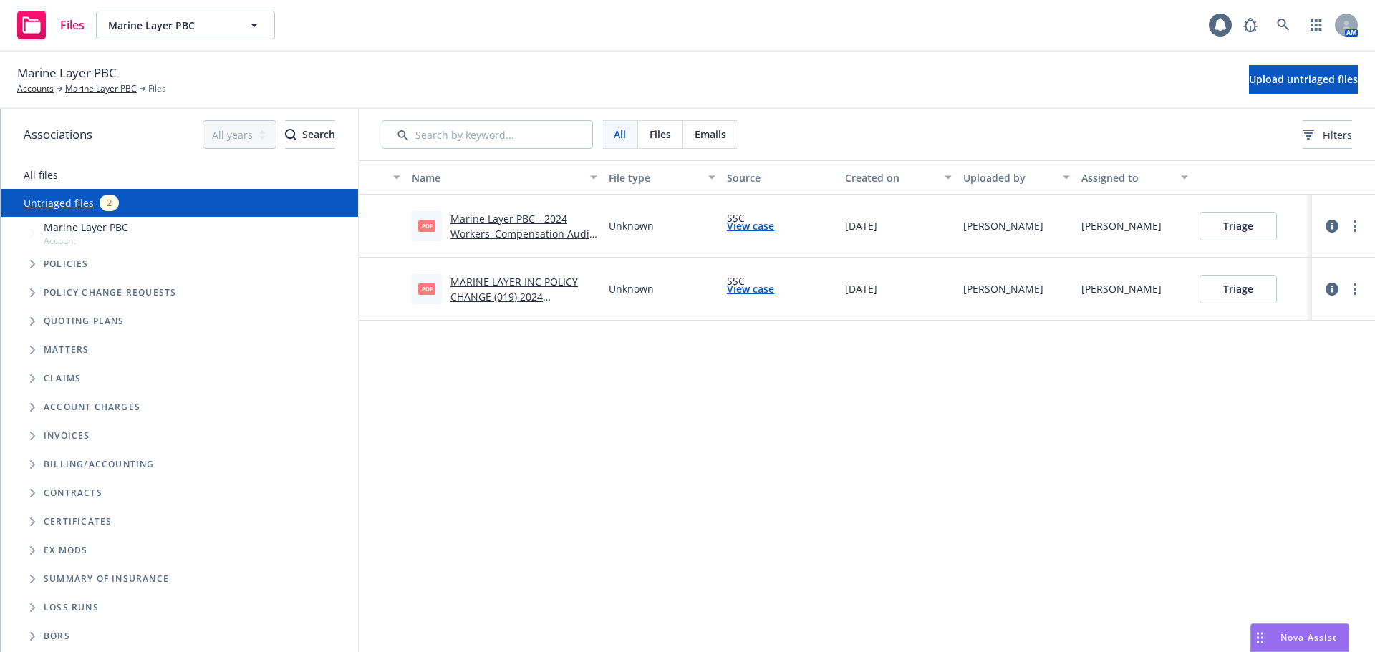
click at [508, 291] on link "MARINE LAYER INC POLICY CHANGE (019) 2024 COMMERCIAL PACKAGE.pdf" at bounding box center [516, 297] width 132 height 44
